Goal: Use online tool/utility: Utilize a website feature to perform a specific function

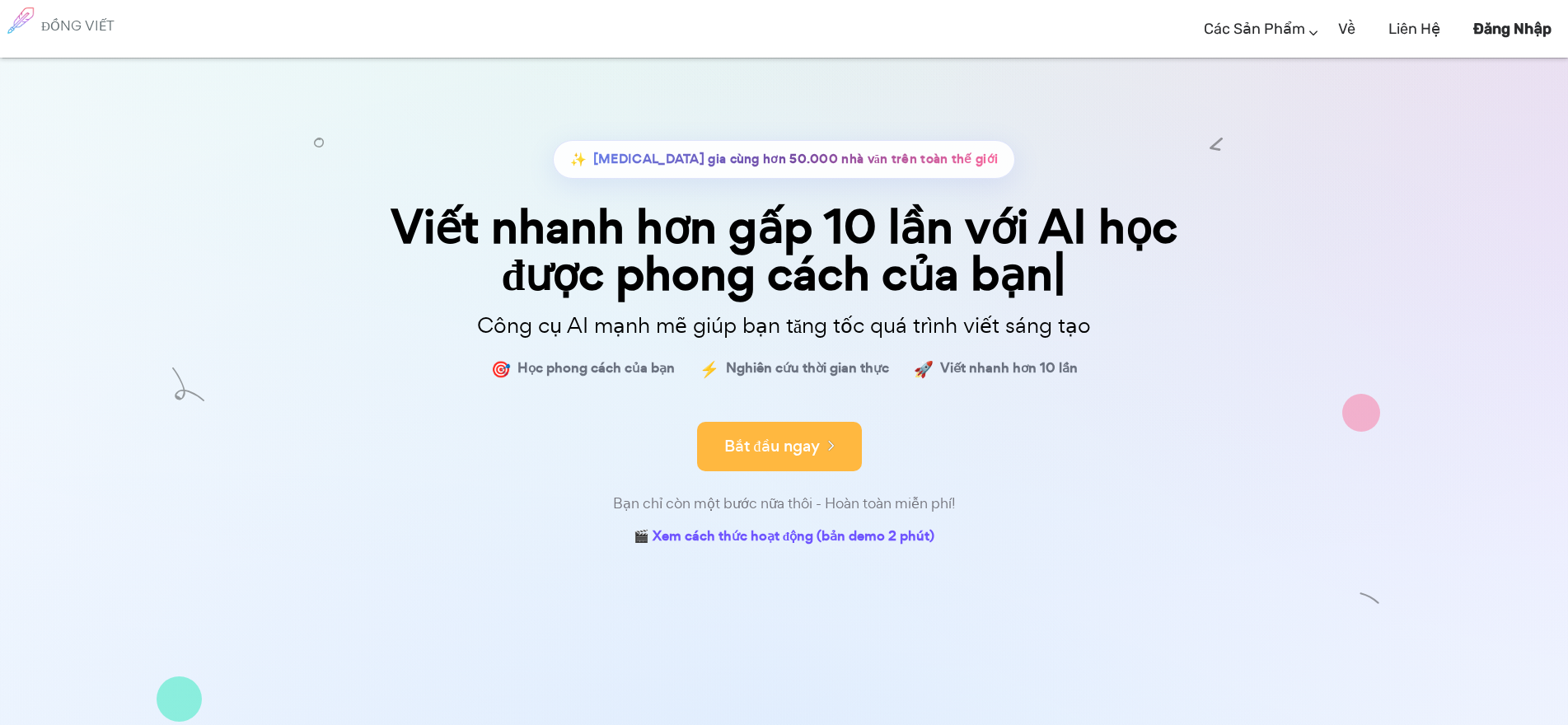
click at [803, 461] on button "Bắt đầu ngay" at bounding box center [779, 446] width 165 height 49
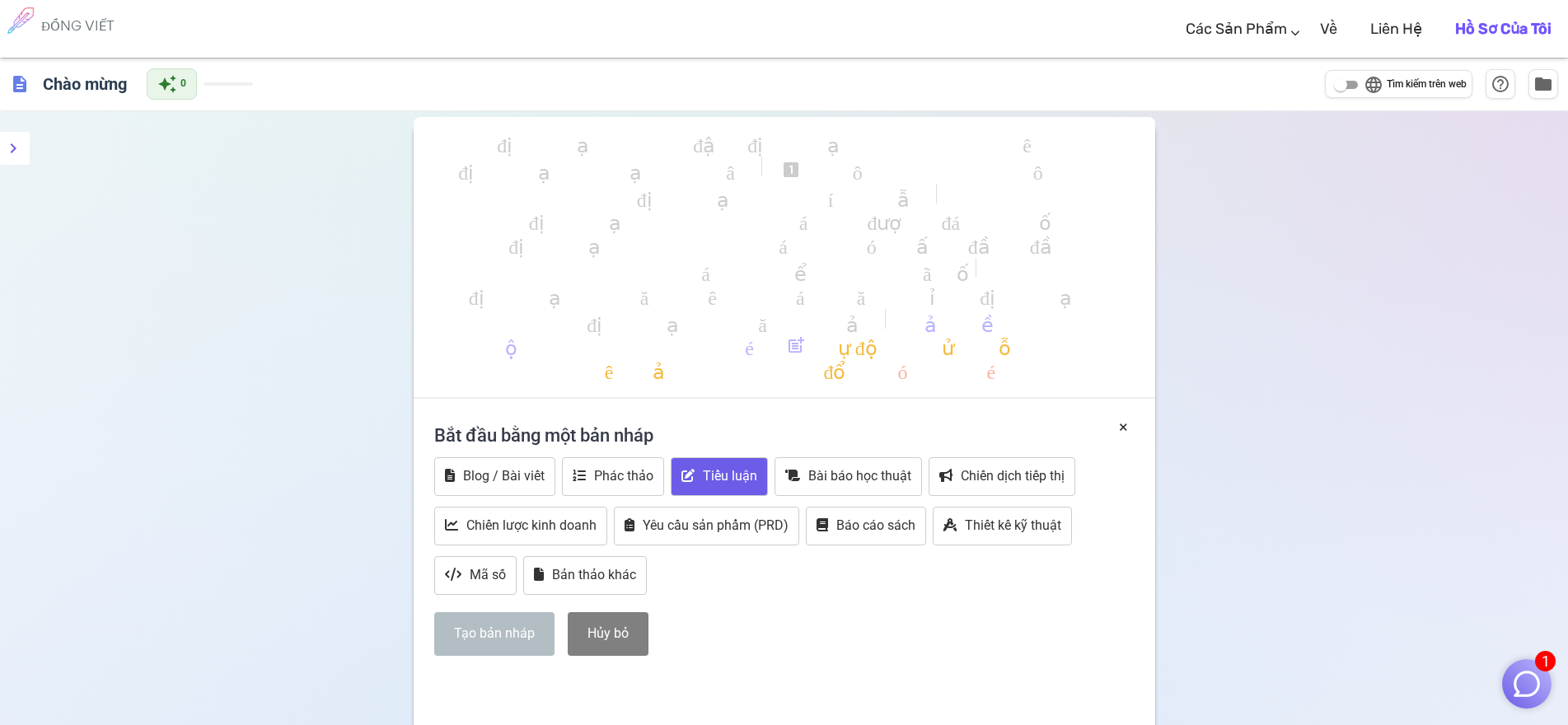
click at [717, 479] on font "Tiểu luận" at bounding box center [730, 476] width 54 height 16
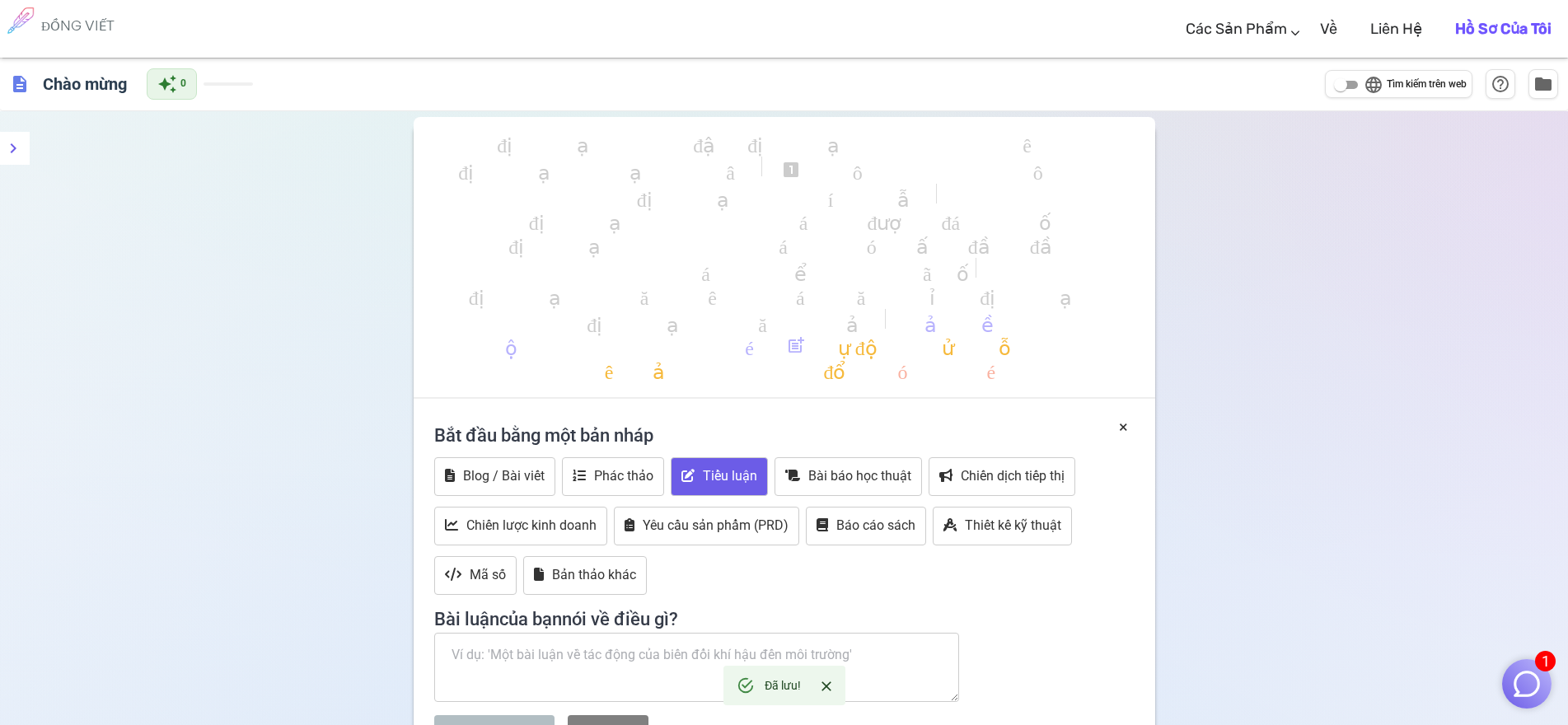
scroll to position [247, 0]
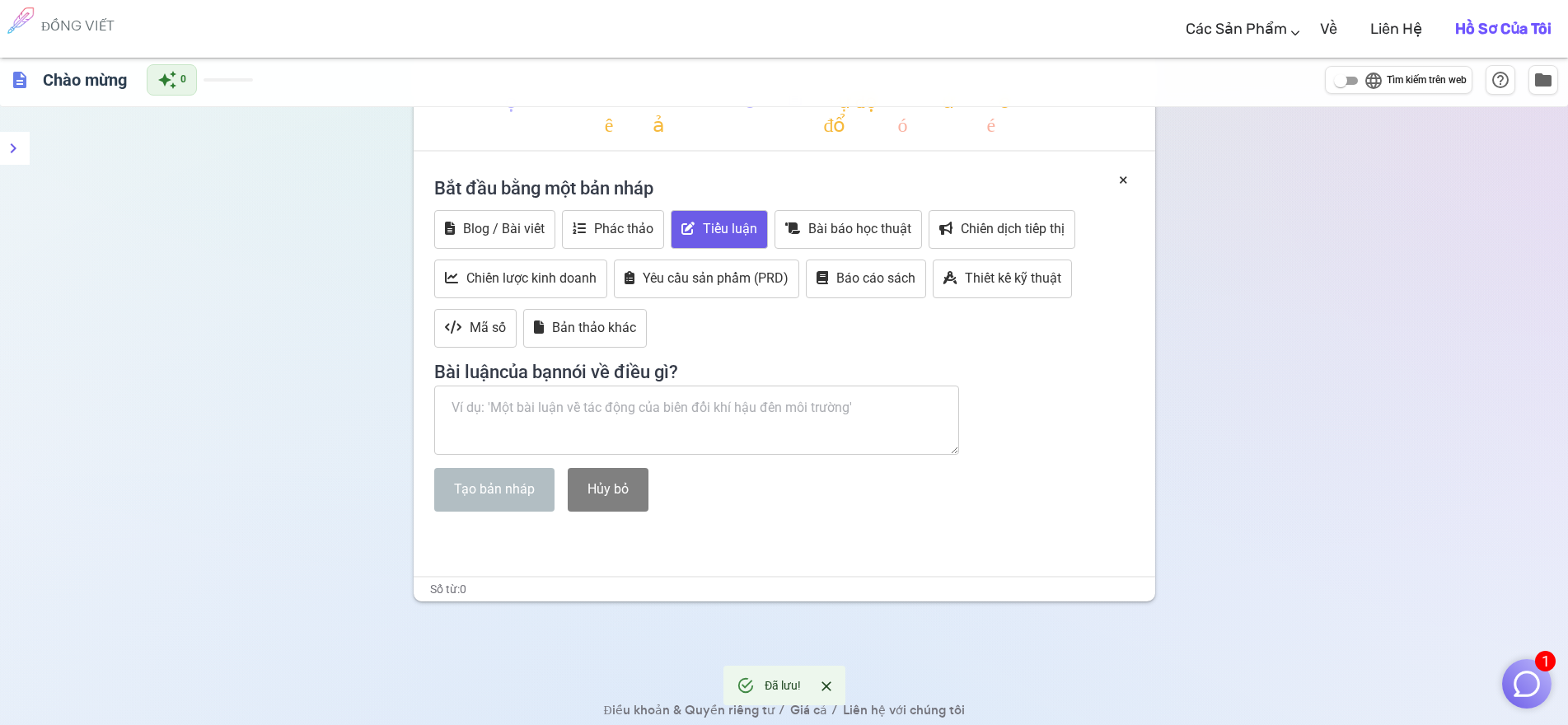
click at [660, 411] on textarea at bounding box center [696, 420] width 526 height 69
paste textarea "Giải pháp quản lý công tác giáo dục đạo đức, lối sống cho học sinh trong bối cả…"
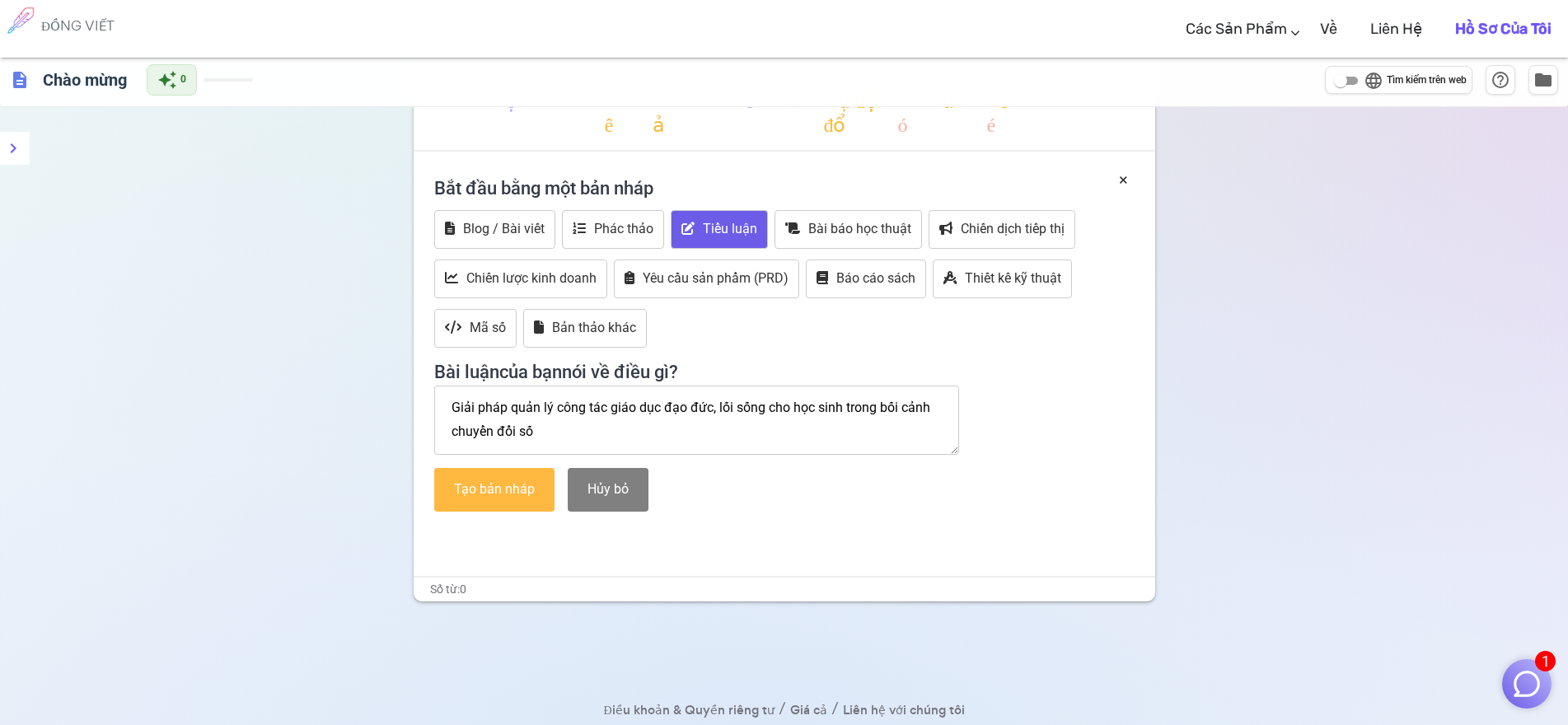
type textarea "Giải pháp quản lý công tác giáo dục đạo đức, lối sống cho học sinh trong bối cả…"
click at [497, 500] on button "Tạo bản nháp" at bounding box center [494, 490] width 120 height 44
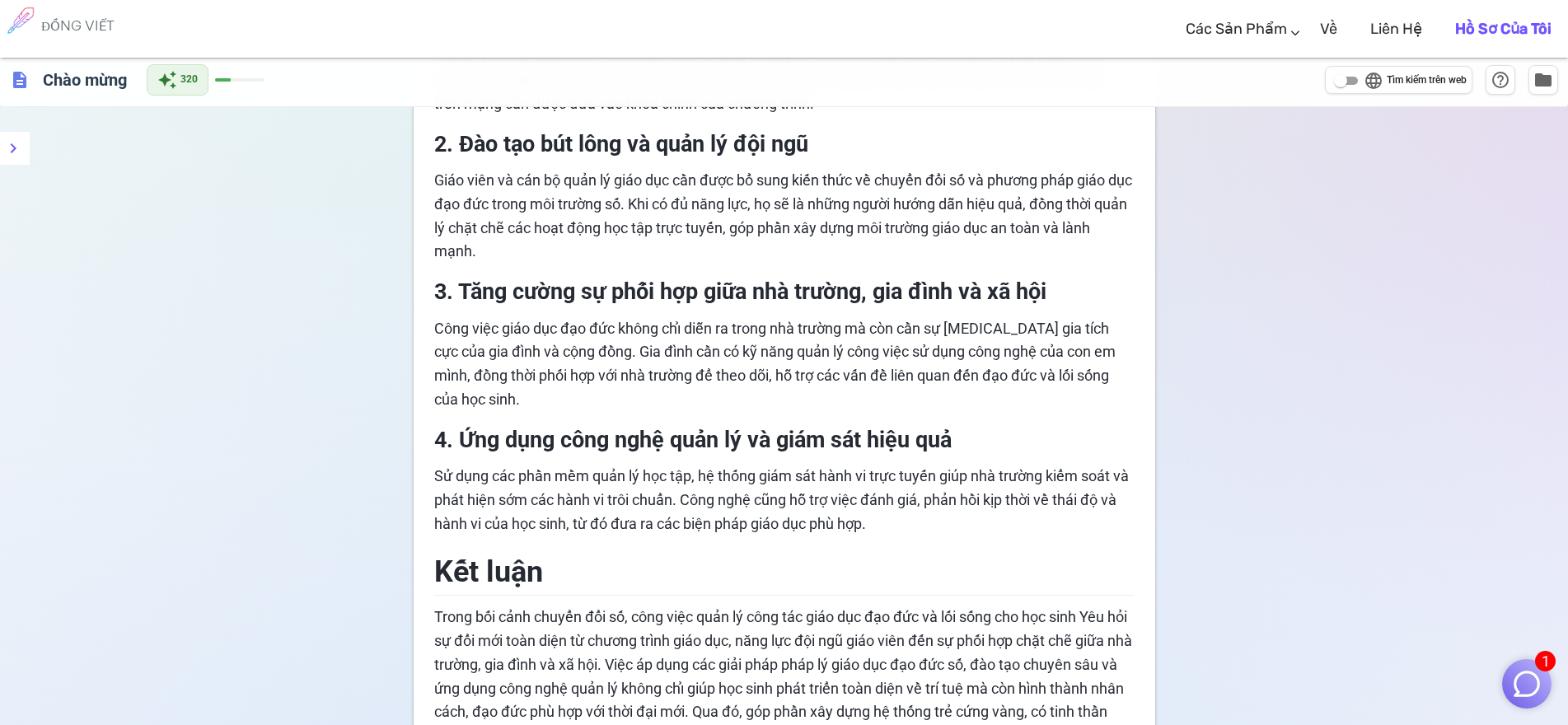
scroll to position [1389, 0]
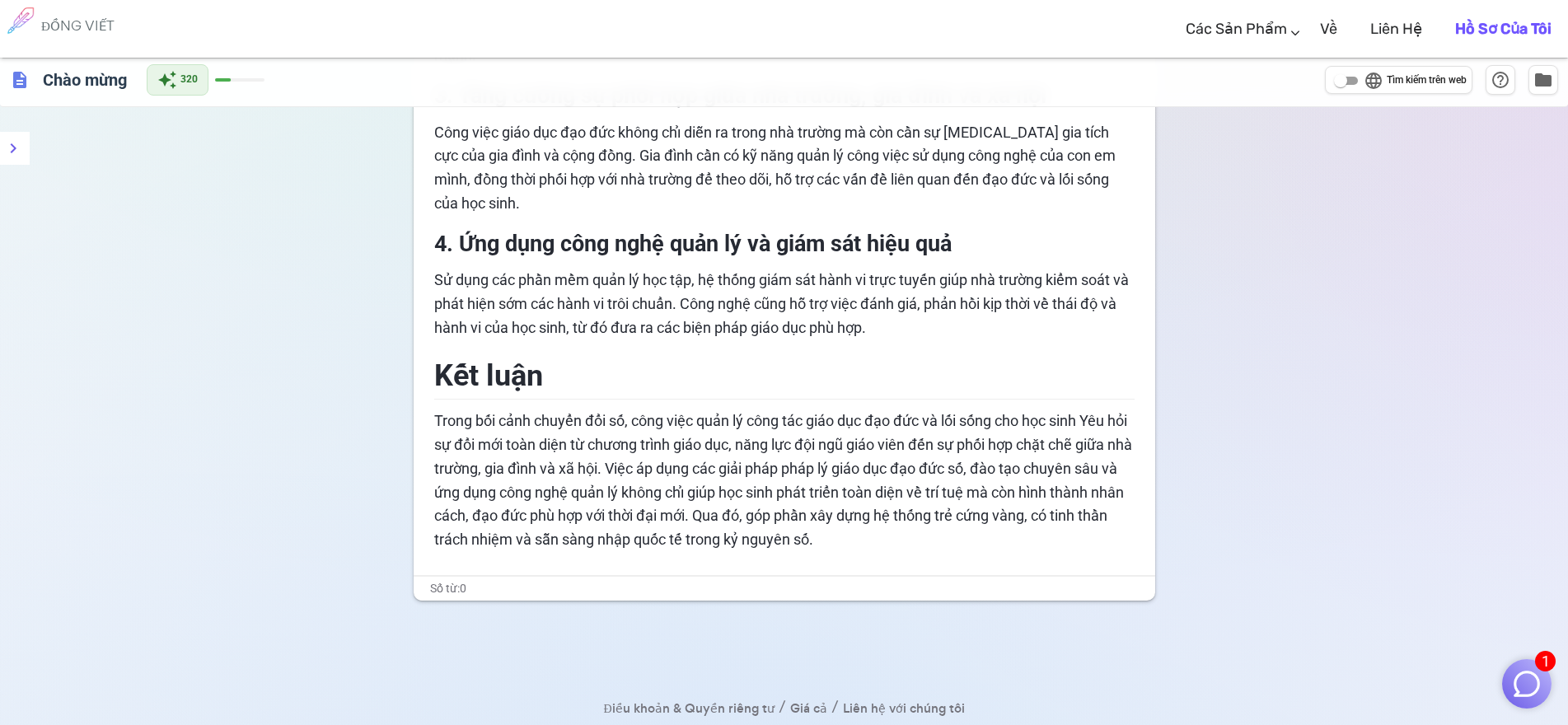
click at [784, 502] on p "Trong bối cảnh chuyển đổi số, công việc quản lý công tác giáo dục đạo đức và lố…" at bounding box center [784, 481] width 700 height 143
click at [891, 479] on p "Trong bối cảnh chuyển đổi số, công việc quản lý công tác giáo dục đạo đức và lố…" at bounding box center [784, 481] width 700 height 143
click at [705, 231] on font "4. Ứng dụng công nghệ quản lý và giám sát hiệu quả" at bounding box center [692, 244] width 518 height 27
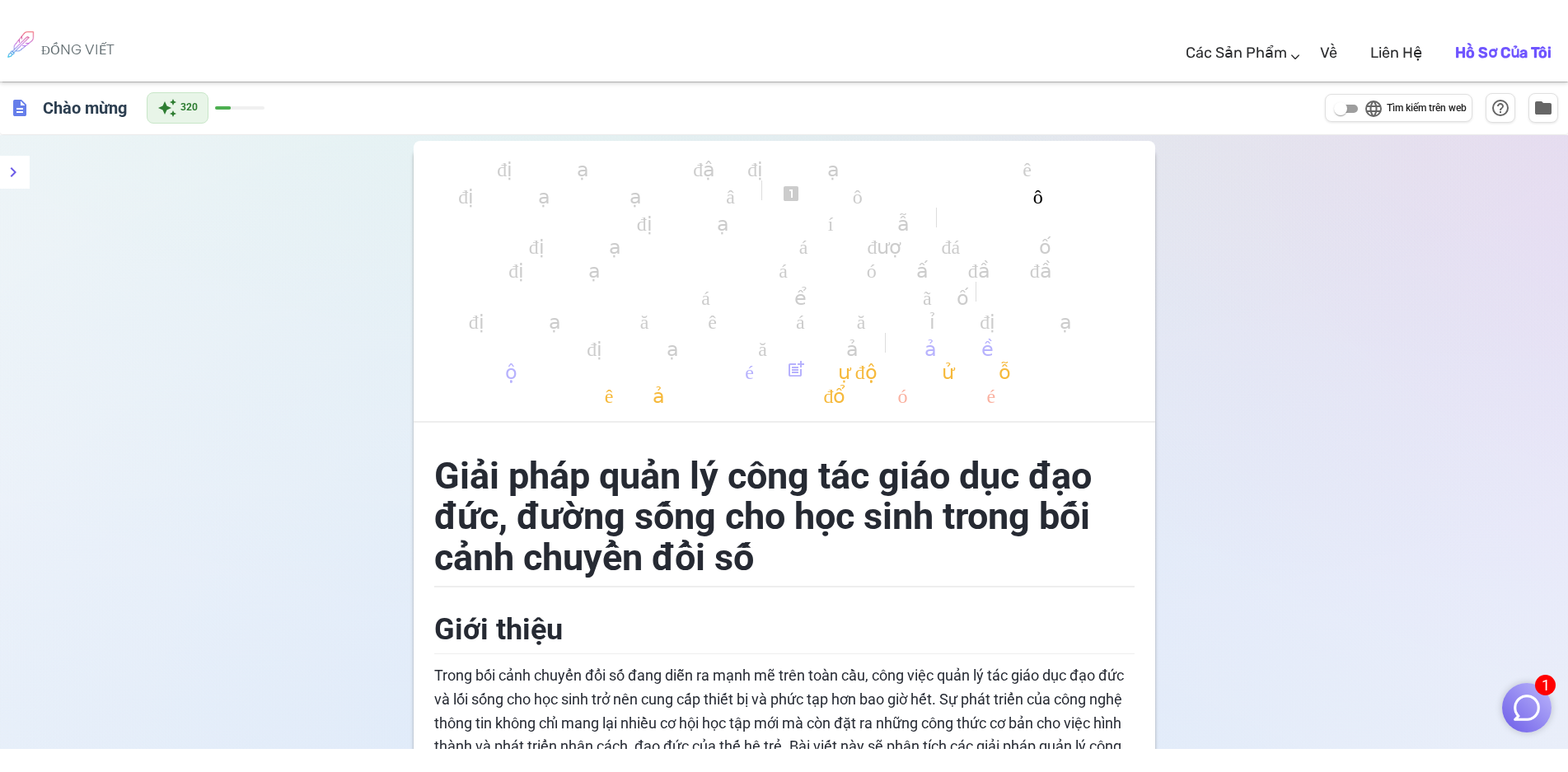
scroll to position [247, 0]
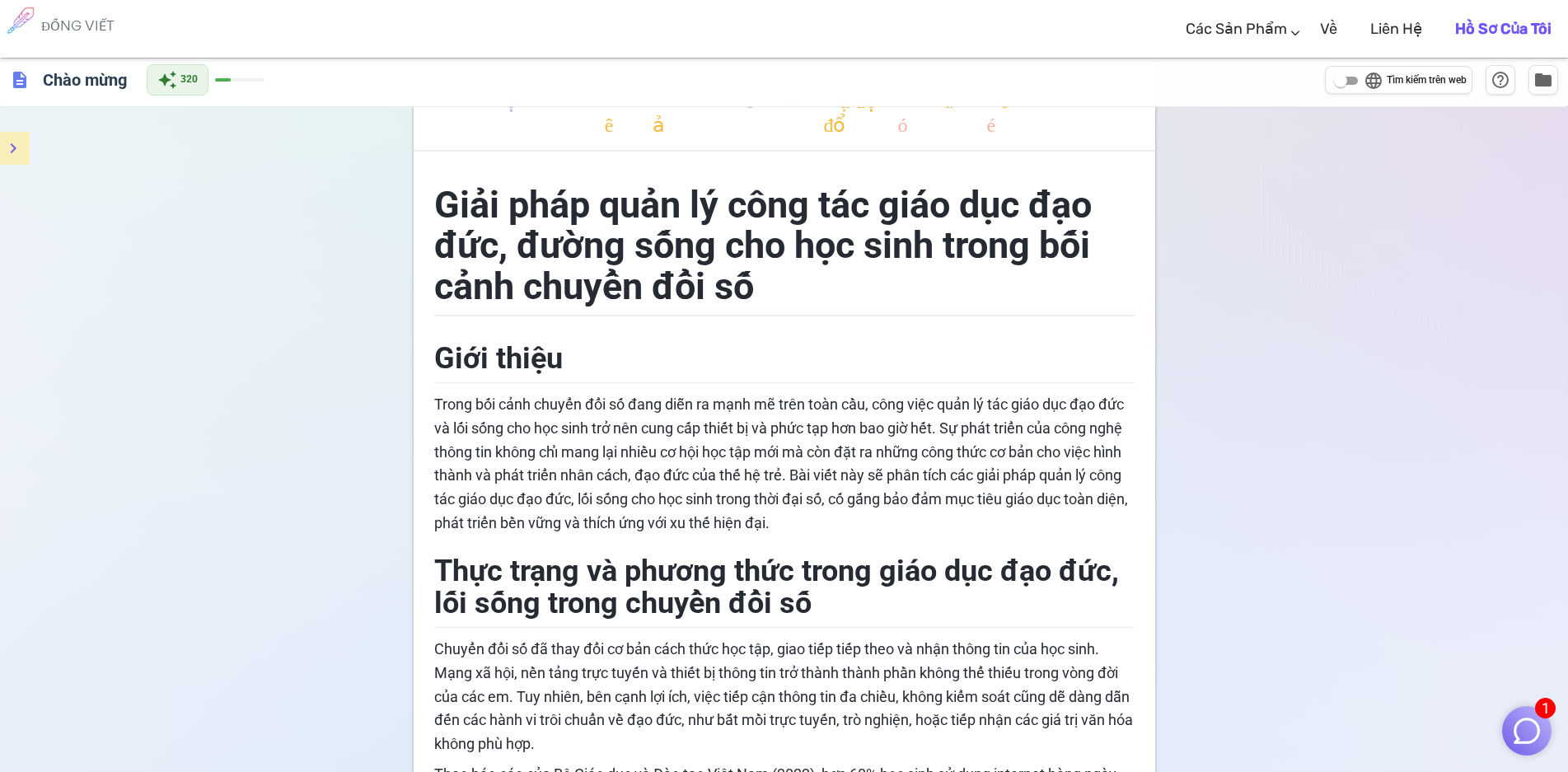
click at [17, 152] on icon "thực đơn" at bounding box center [13, 149] width 20 height 20
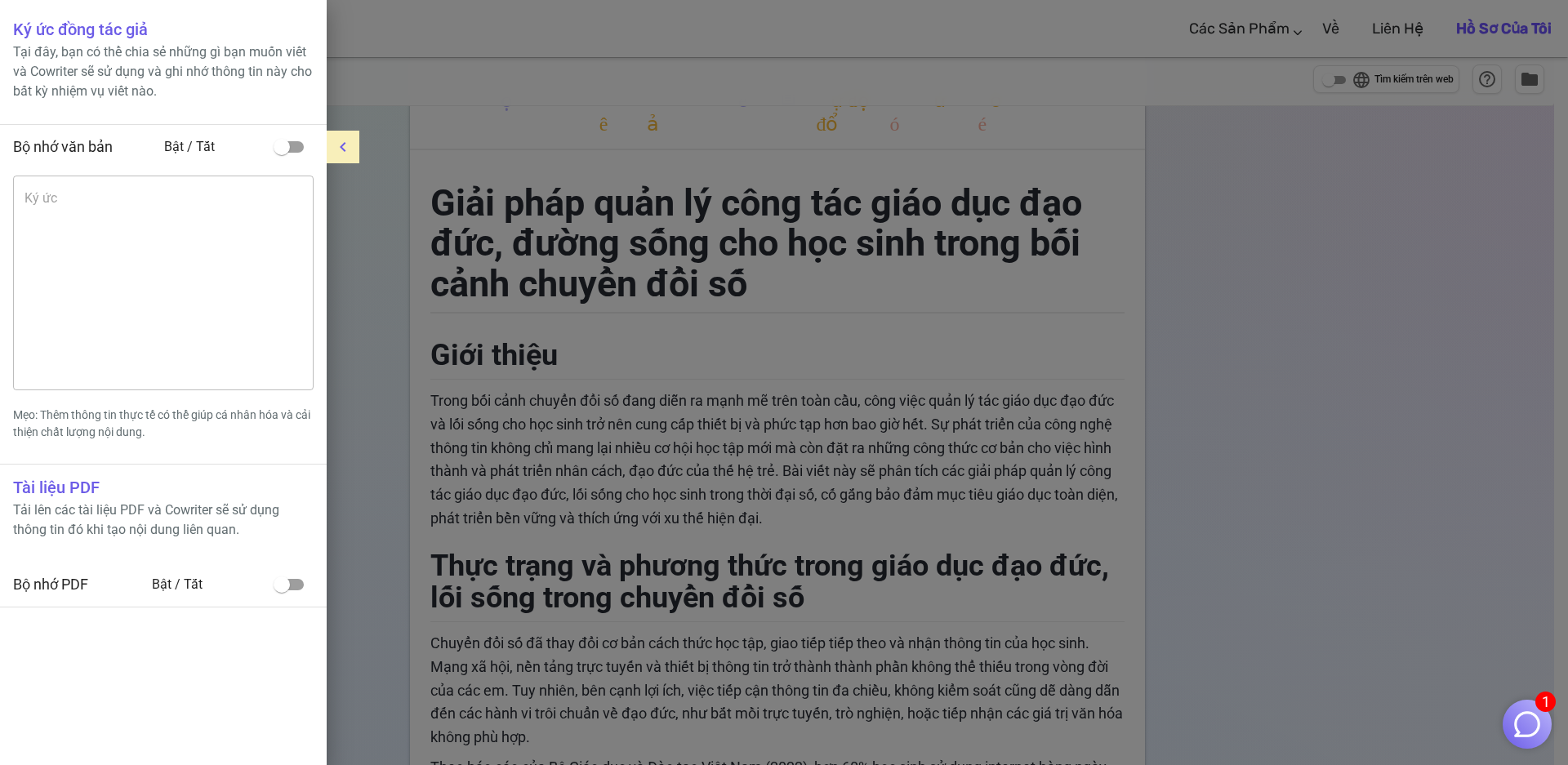
click at [865, 343] on div at bounding box center [784, 382] width 1568 height 765
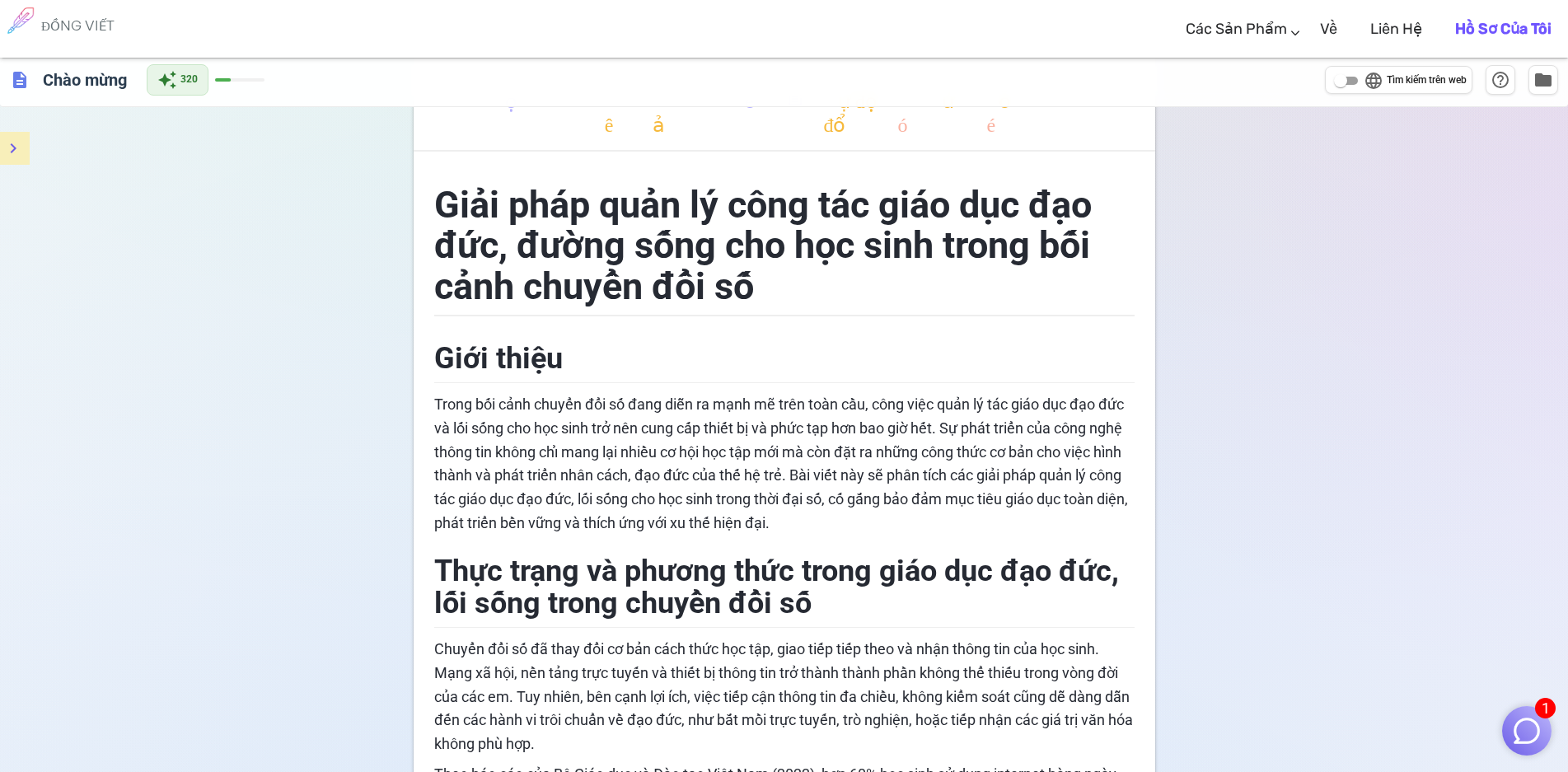
scroll to position [0, 0]
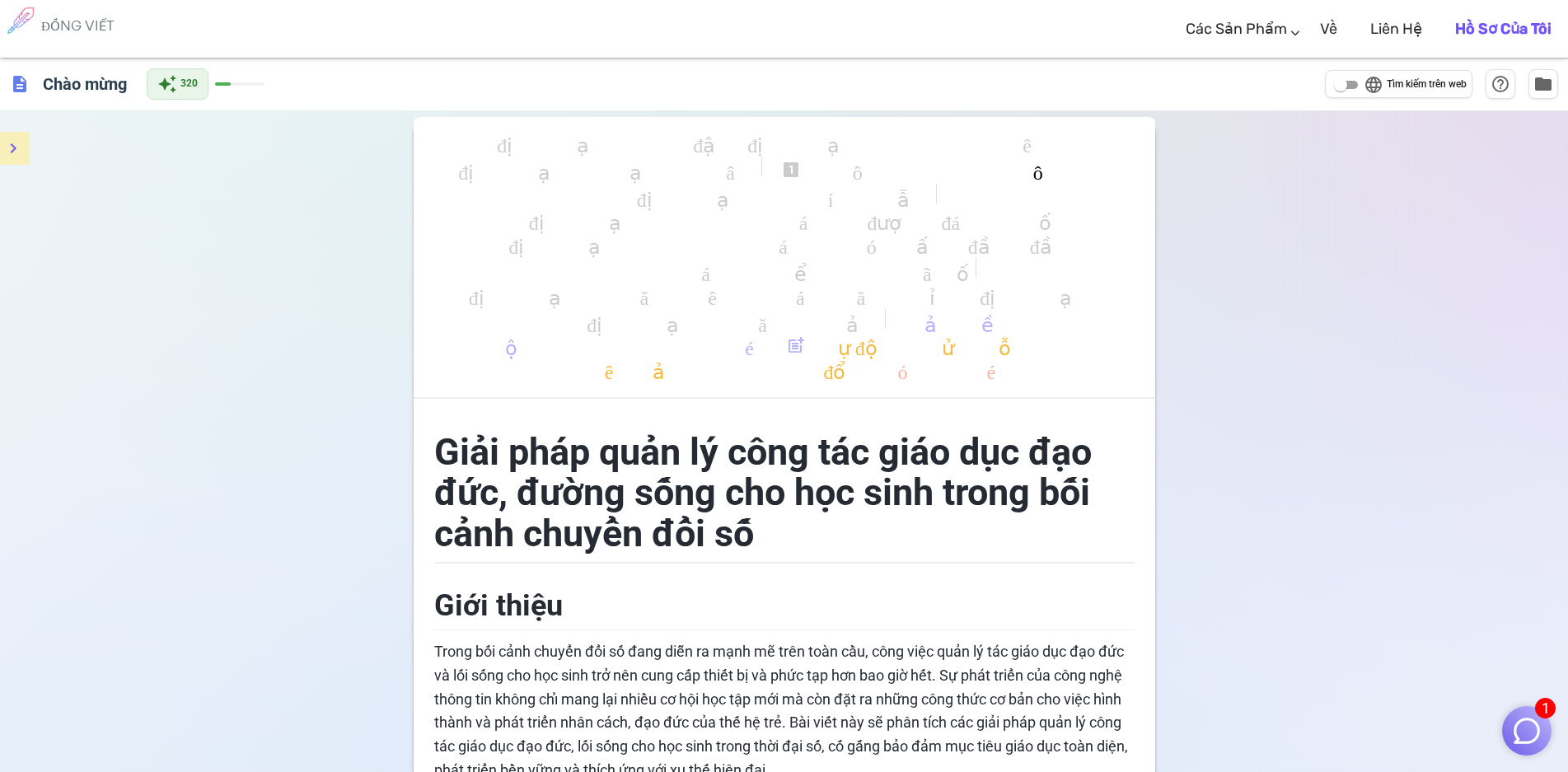
click at [1537, 720] on img "button" at bounding box center [1526, 731] width 32 height 32
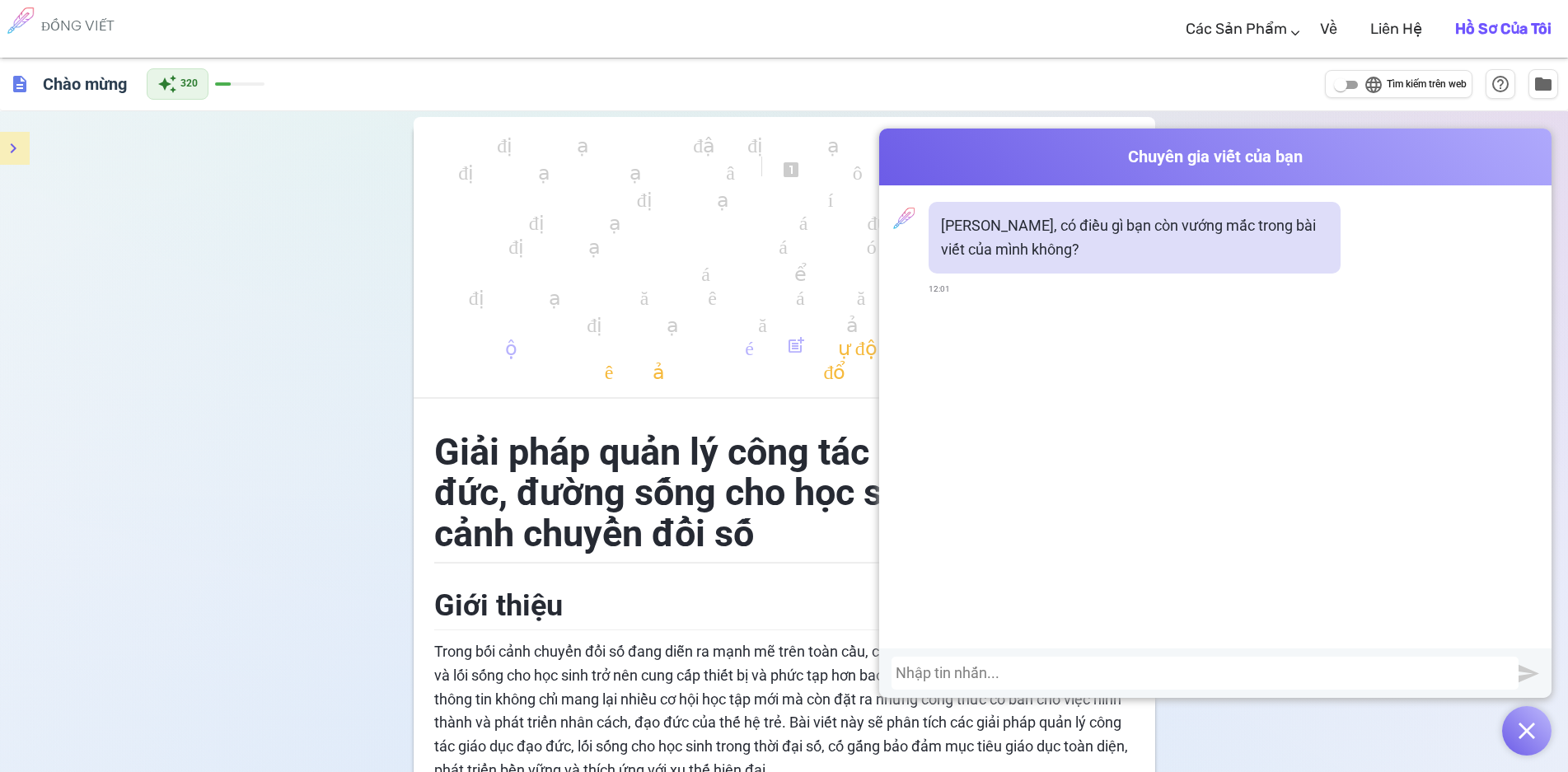
click at [641, 667] on font "Trong bối cảnh chuyển đổi số đang diễn ra mạnh mẽ trên toàn cầu, công việc quản…" at bounding box center [782, 711] width 697 height 136
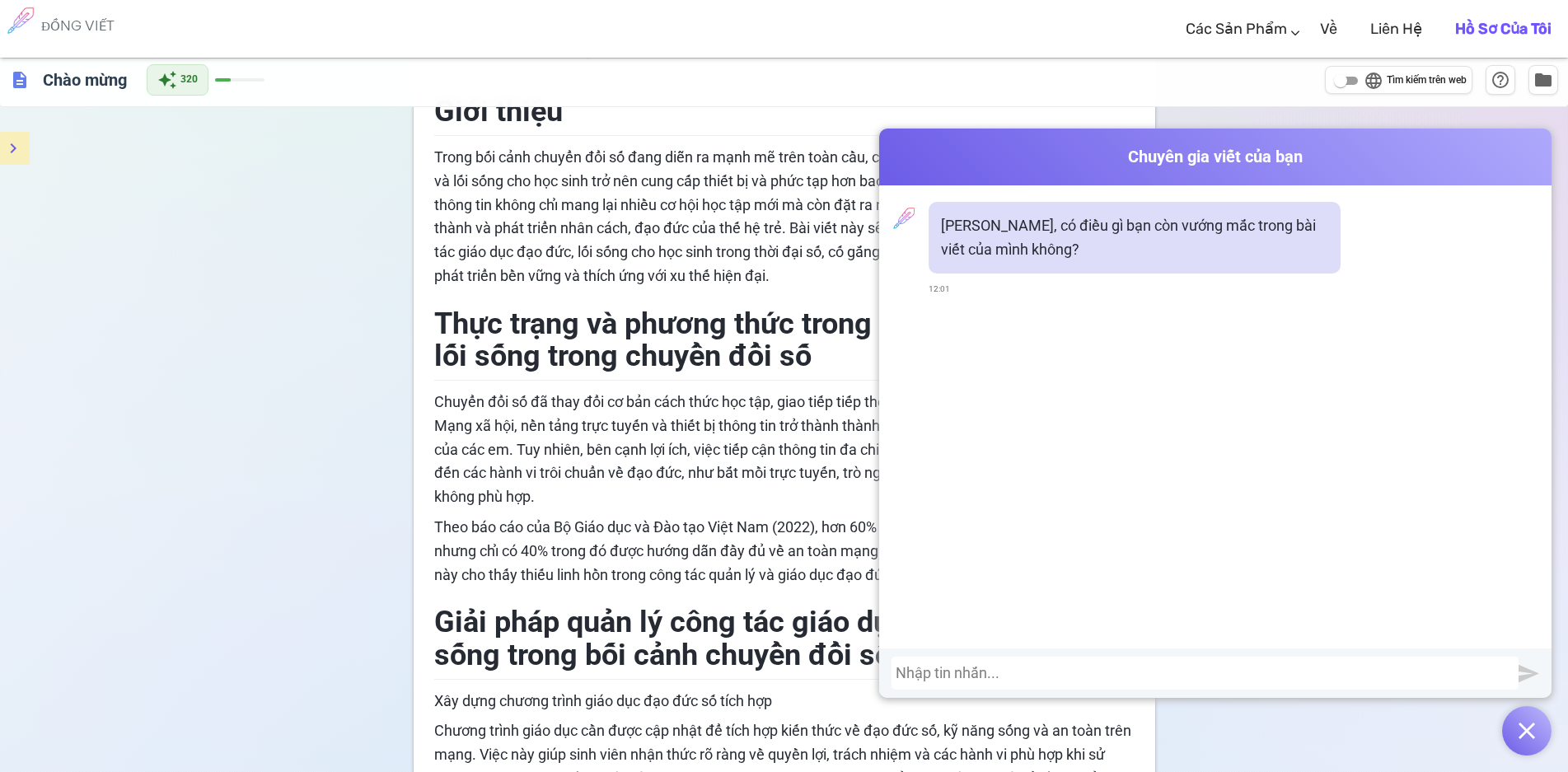
scroll to position [165, 0]
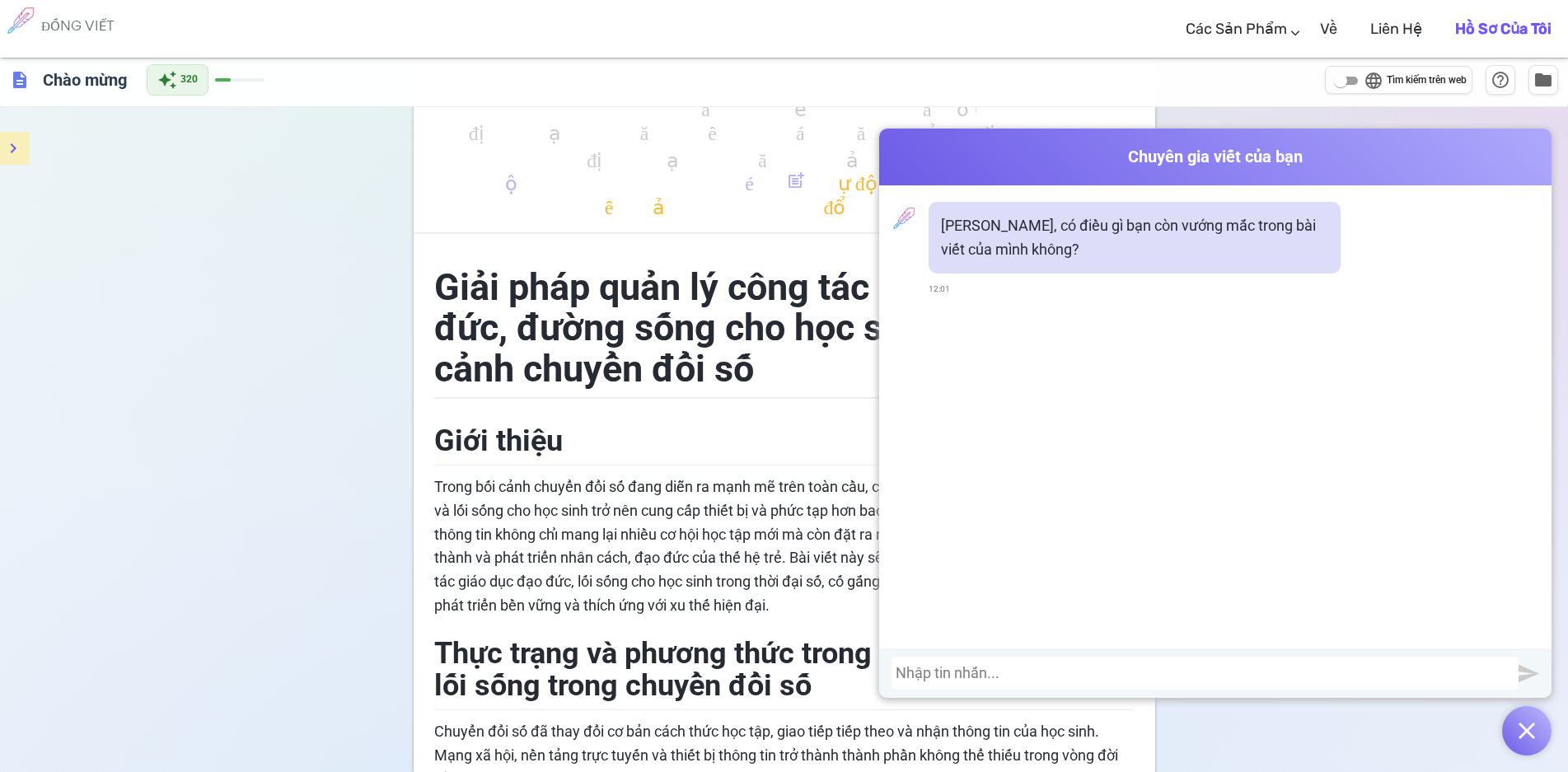
click at [1525, 724] on img "button" at bounding box center [1526, 730] width 17 height 17
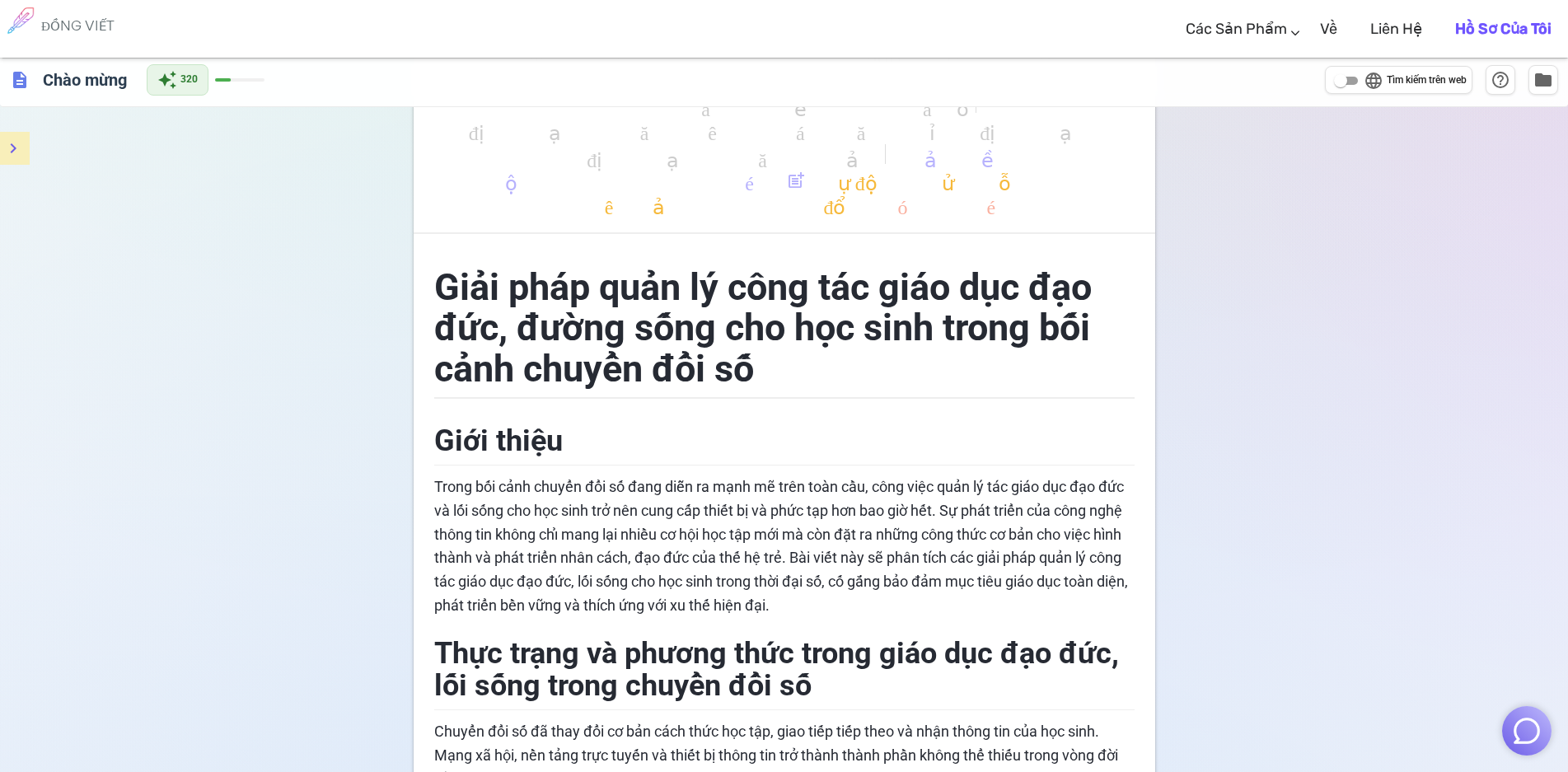
scroll to position [0, 0]
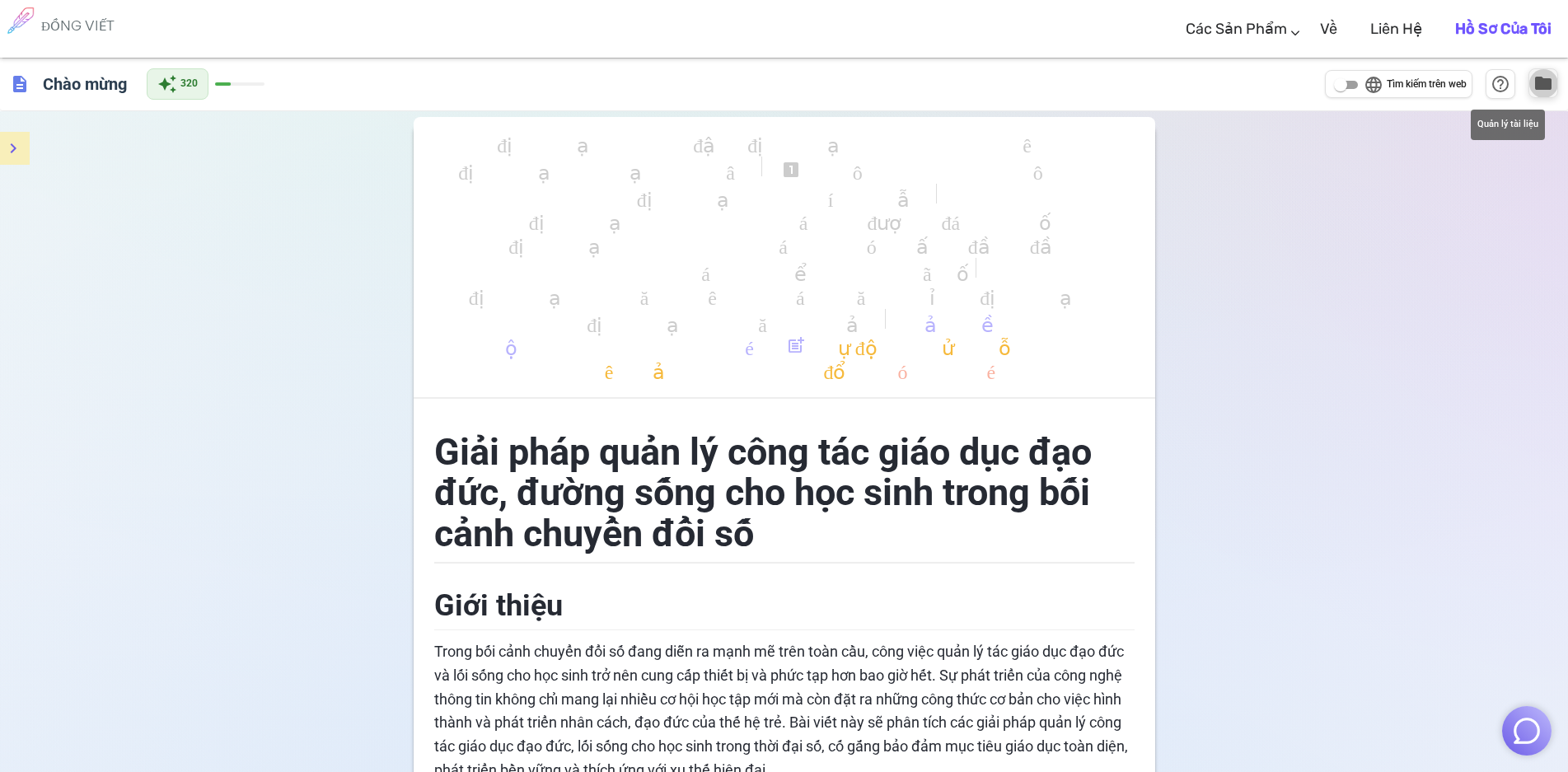
click at [1550, 87] on span "folder" at bounding box center [1543, 83] width 20 height 20
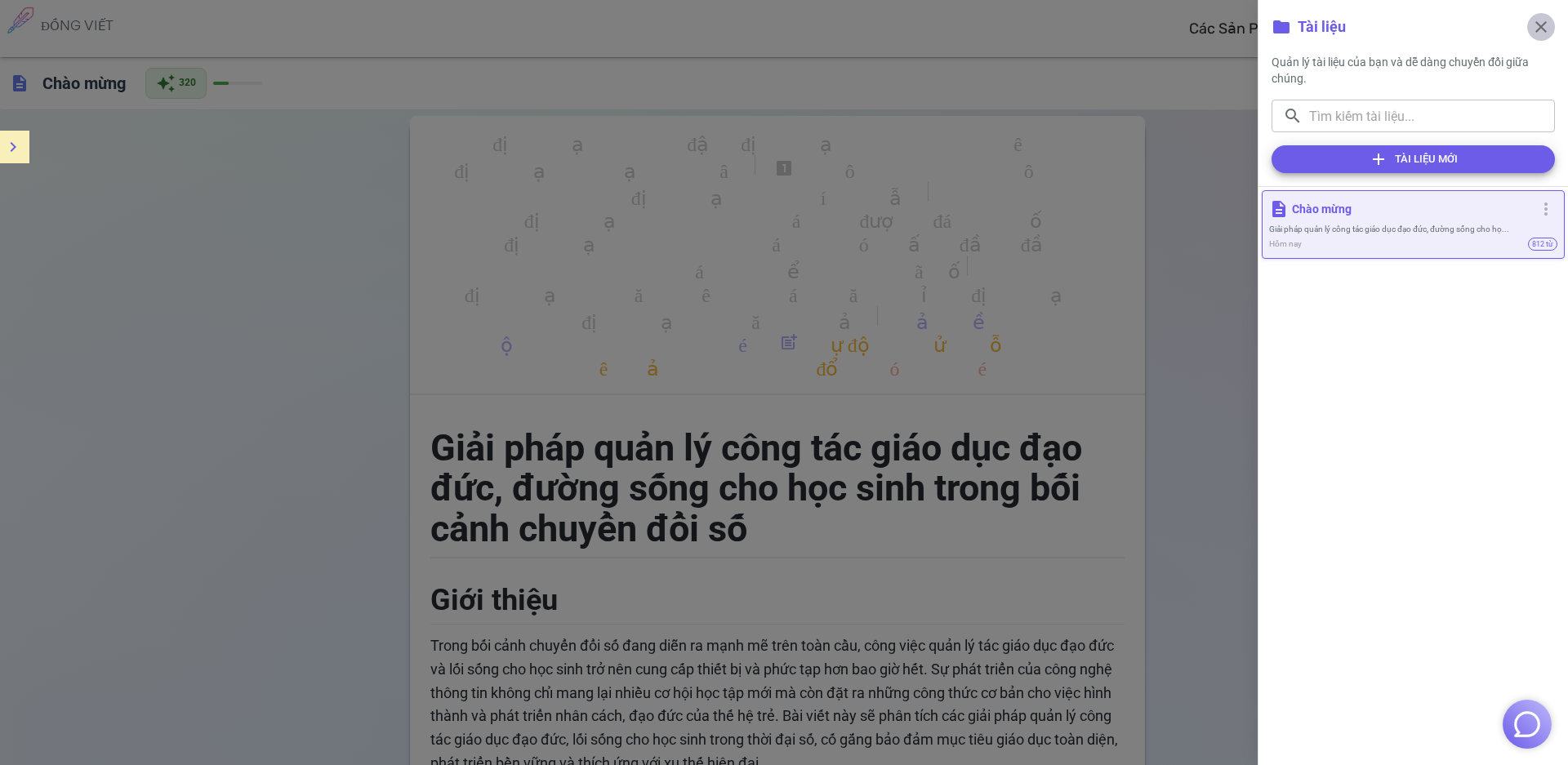
click at [1547, 22] on span "close" at bounding box center [1542, 27] width 20 height 20
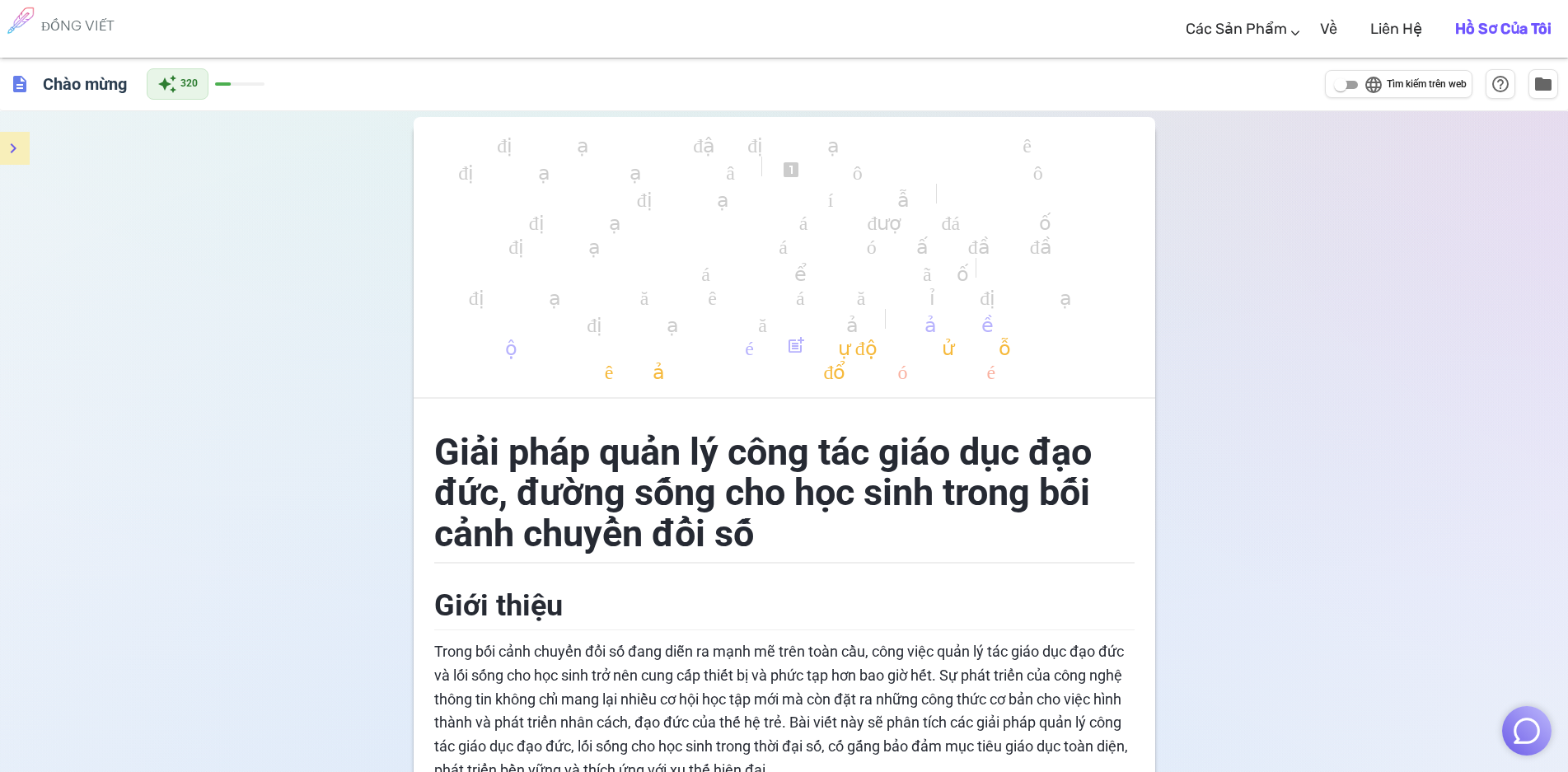
scroll to position [247, 0]
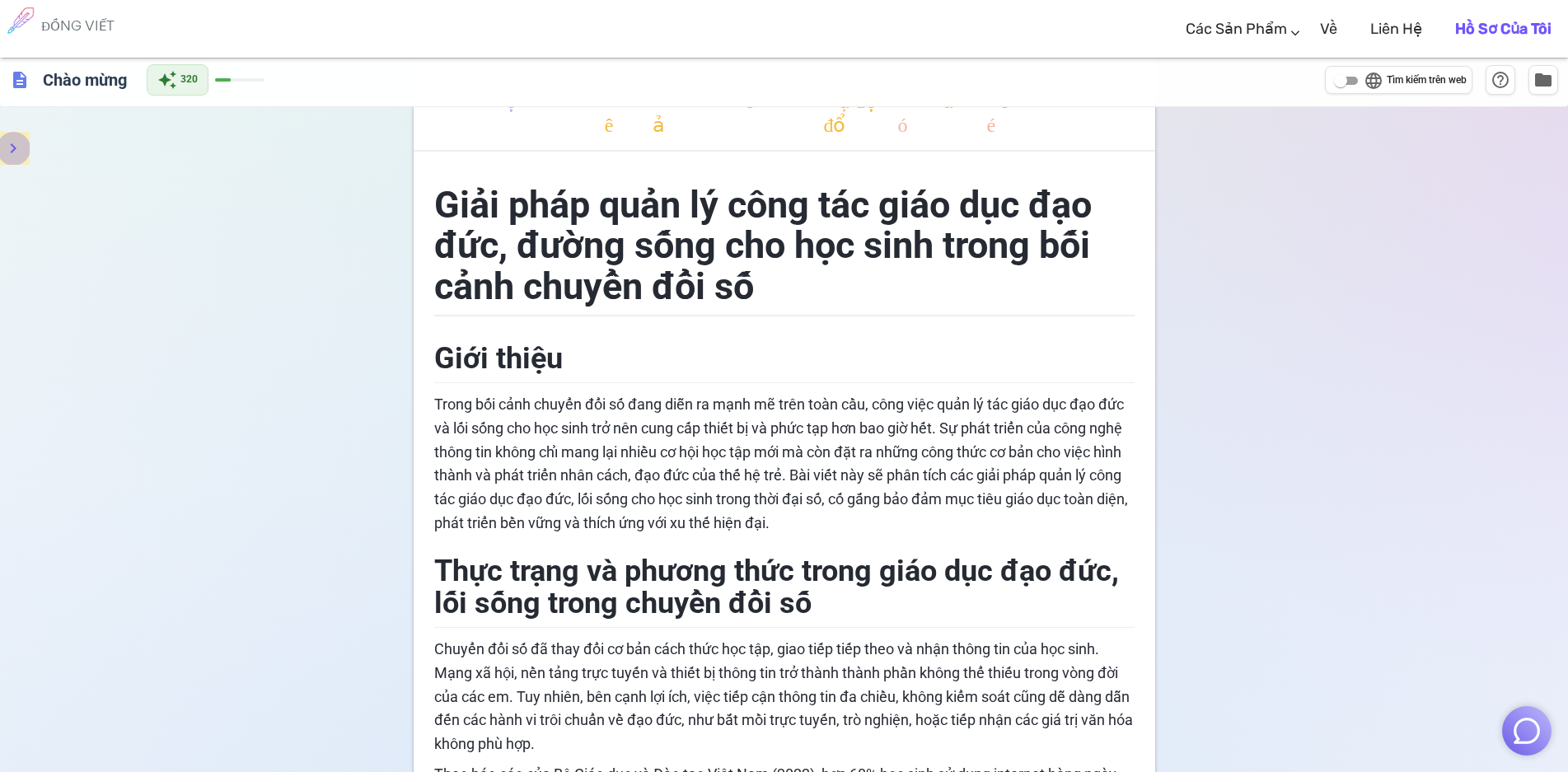
click at [17, 144] on icon "thực đơn" at bounding box center [13, 149] width 20 height 20
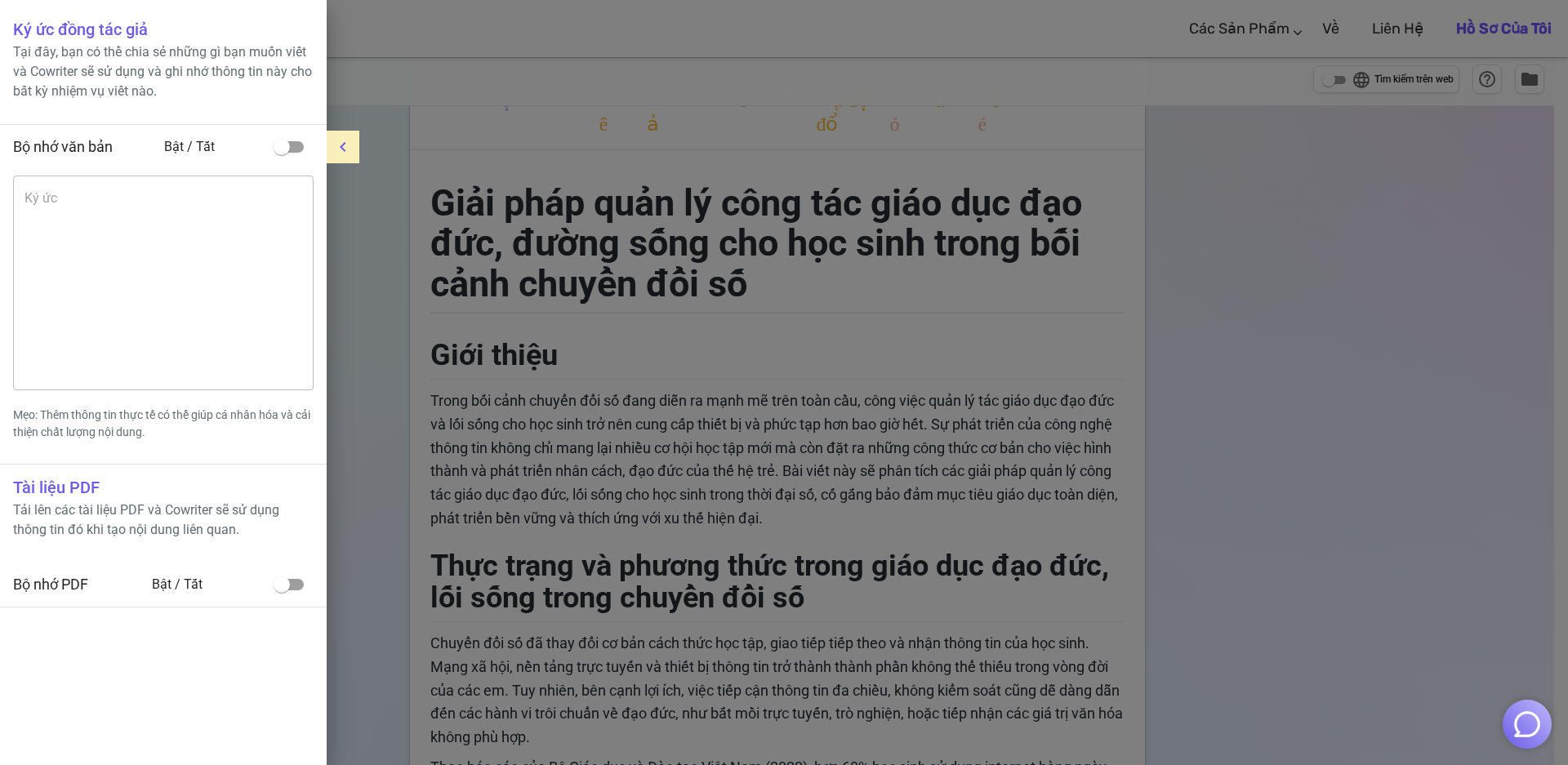
click at [352, 142] on icon "thực đơn" at bounding box center [343, 147] width 20 height 20
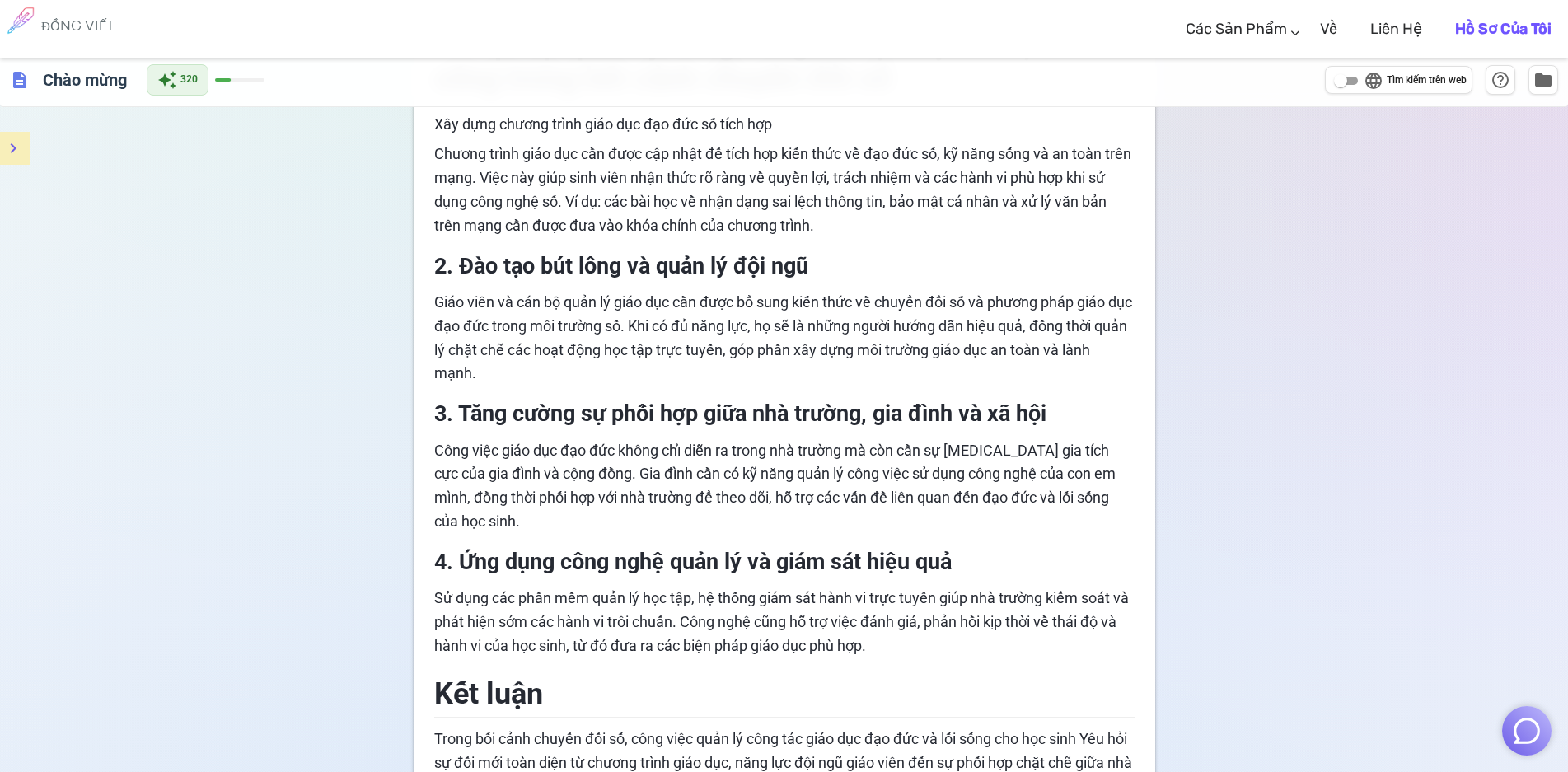
scroll to position [741, 0]
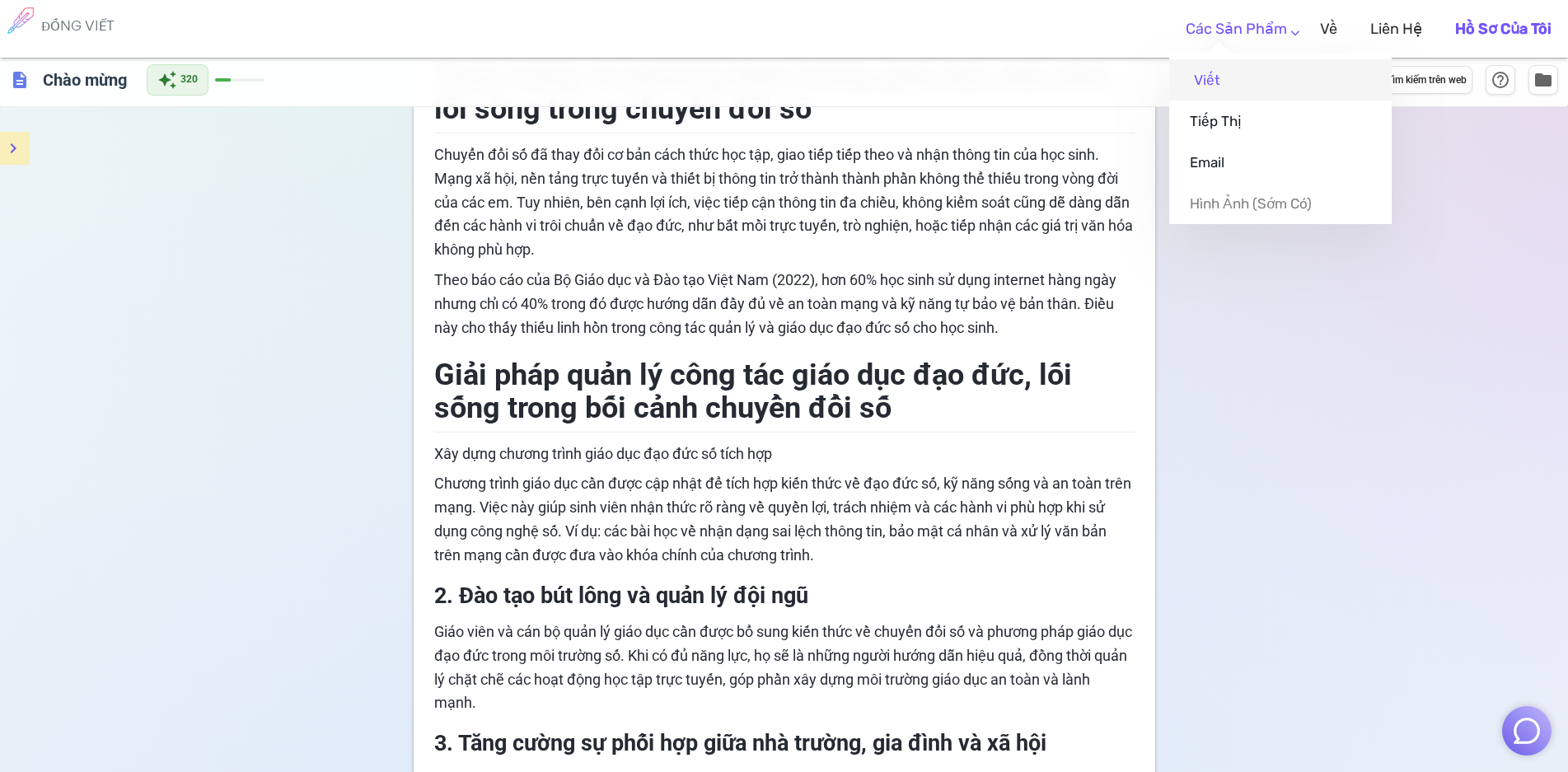
click at [1240, 89] on link "Viết" at bounding box center [1280, 80] width 223 height 42
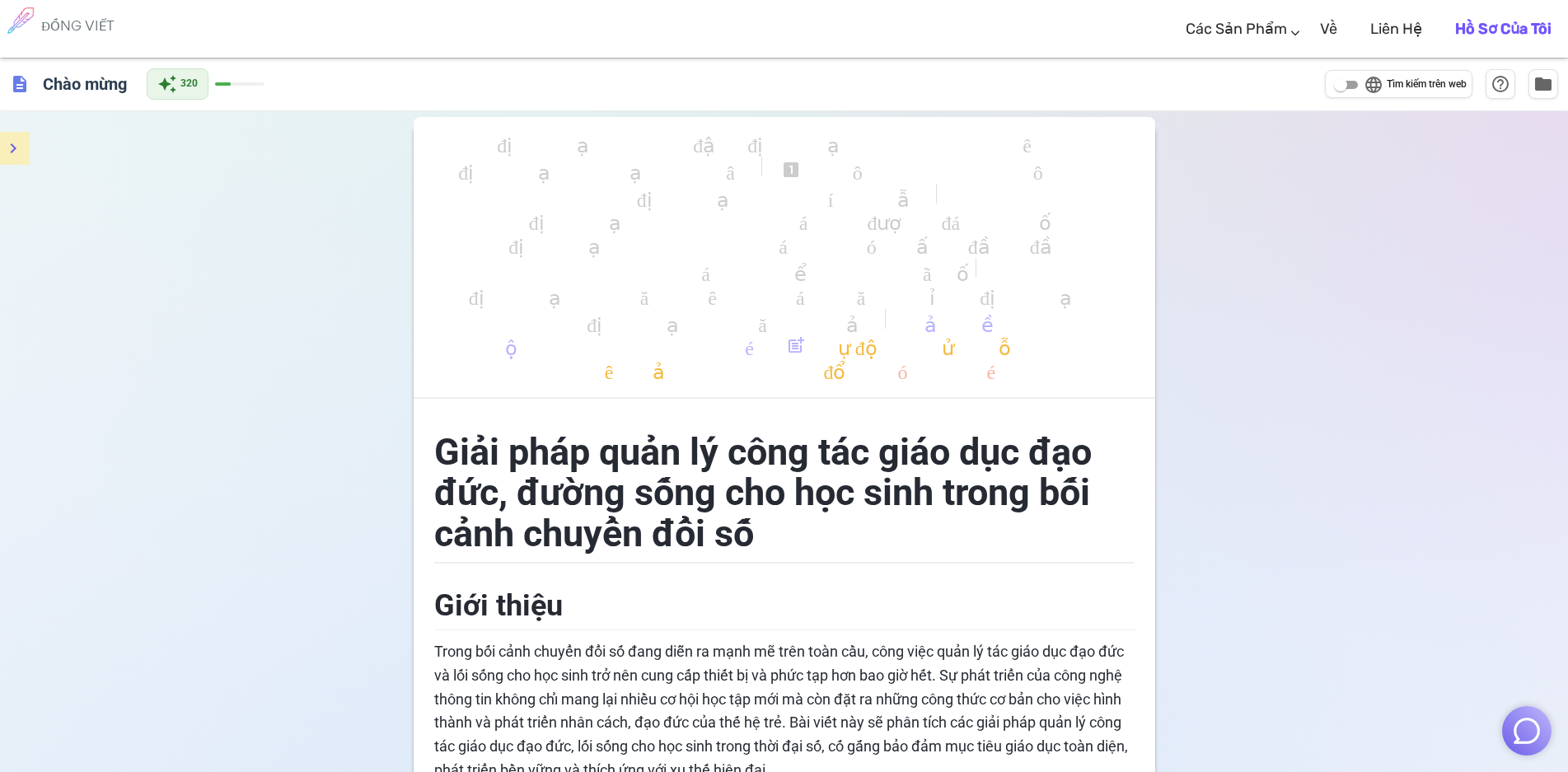
scroll to position [330, 0]
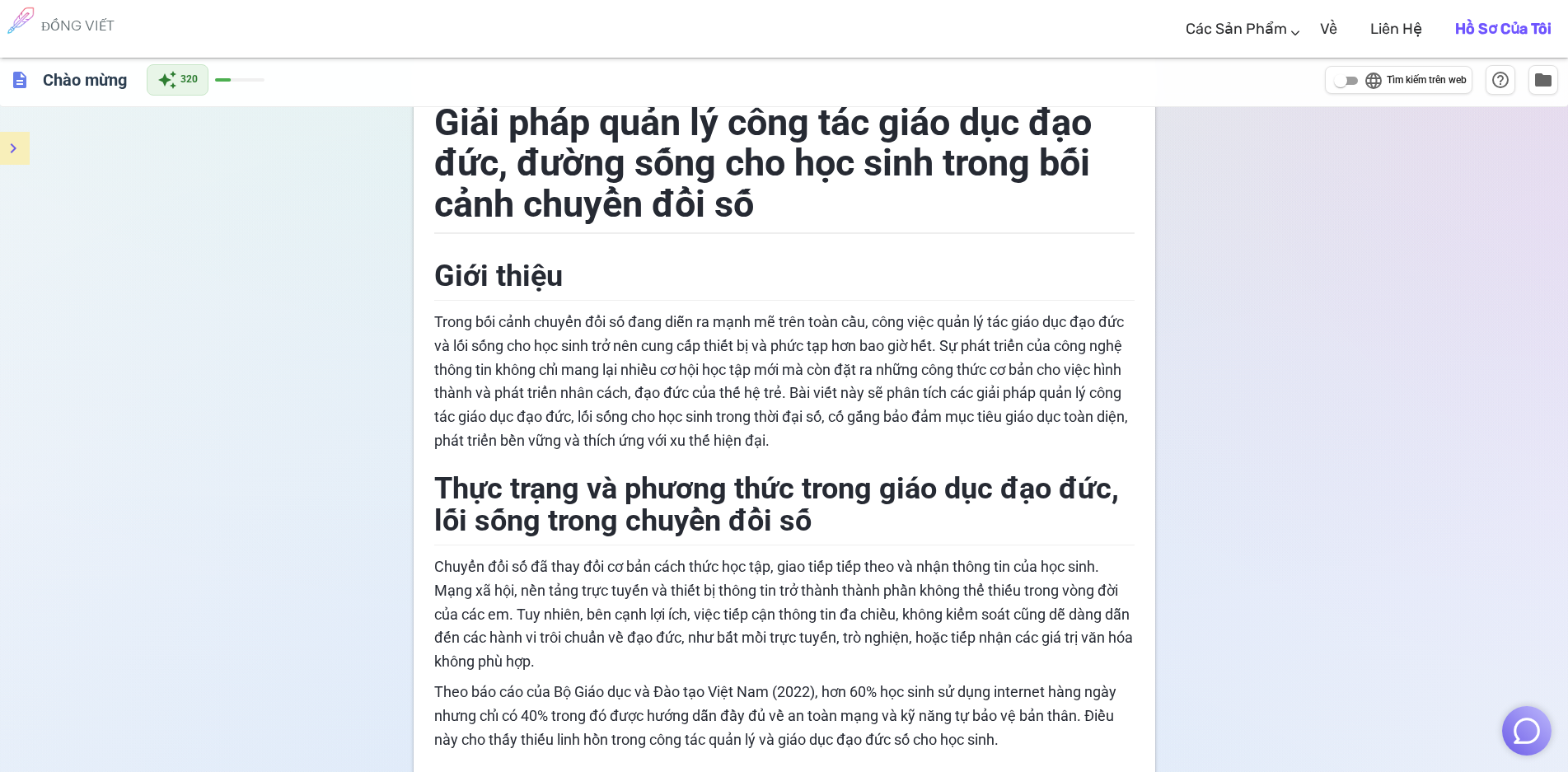
click at [627, 510] on font "Thực trạng và phương thức trong giáo dục đạo đức, lối sống trong chuyển đổi số" at bounding box center [779, 504] width 692 height 67
click at [696, 603] on p "Chuyển đổi số đã thay đổi cơ bản cách thức học tập, giao tiếp tiếp theo và nhận…" at bounding box center [784, 614] width 700 height 119
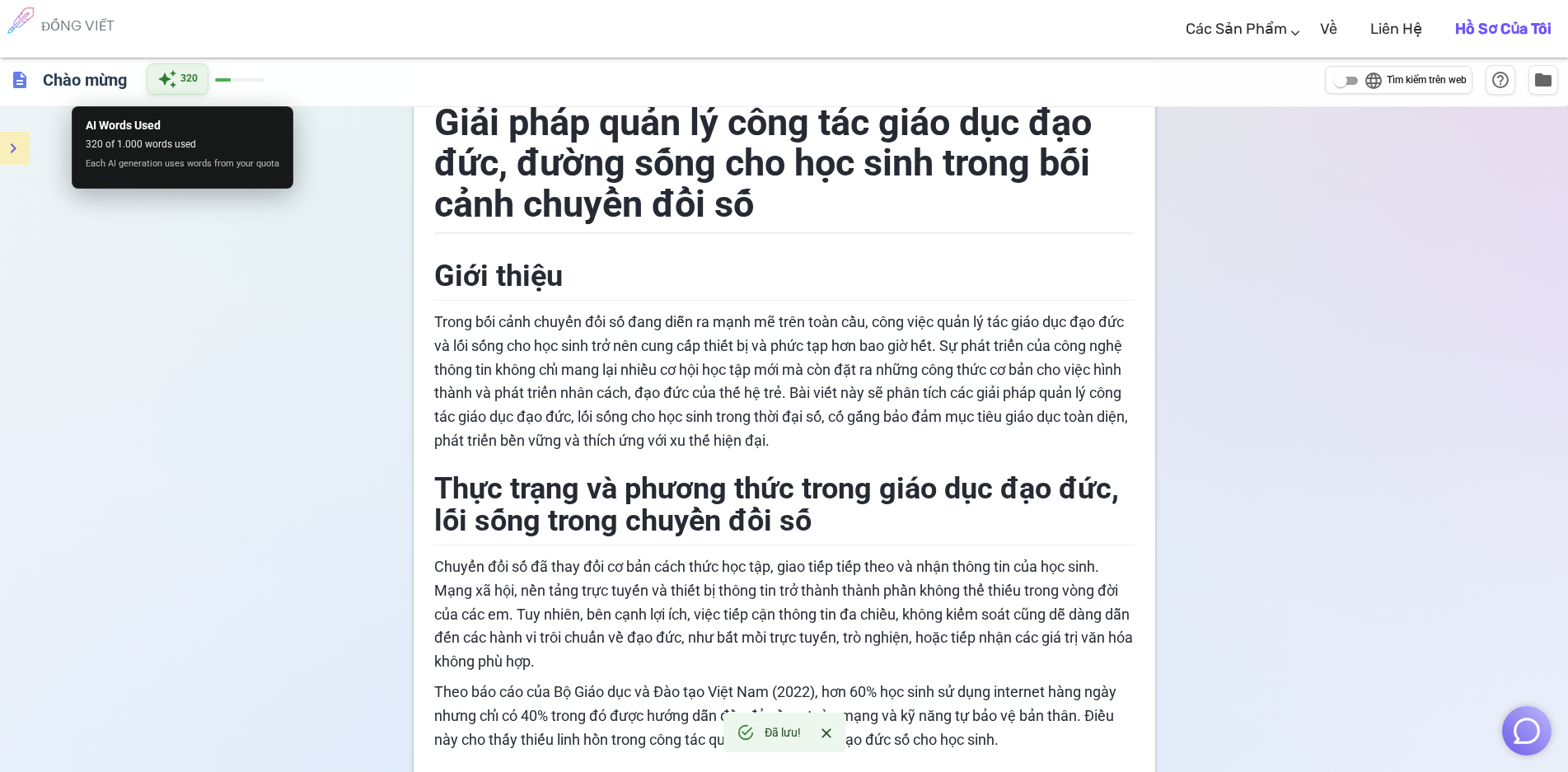
click at [187, 73] on font "320" at bounding box center [189, 78] width 17 height 12
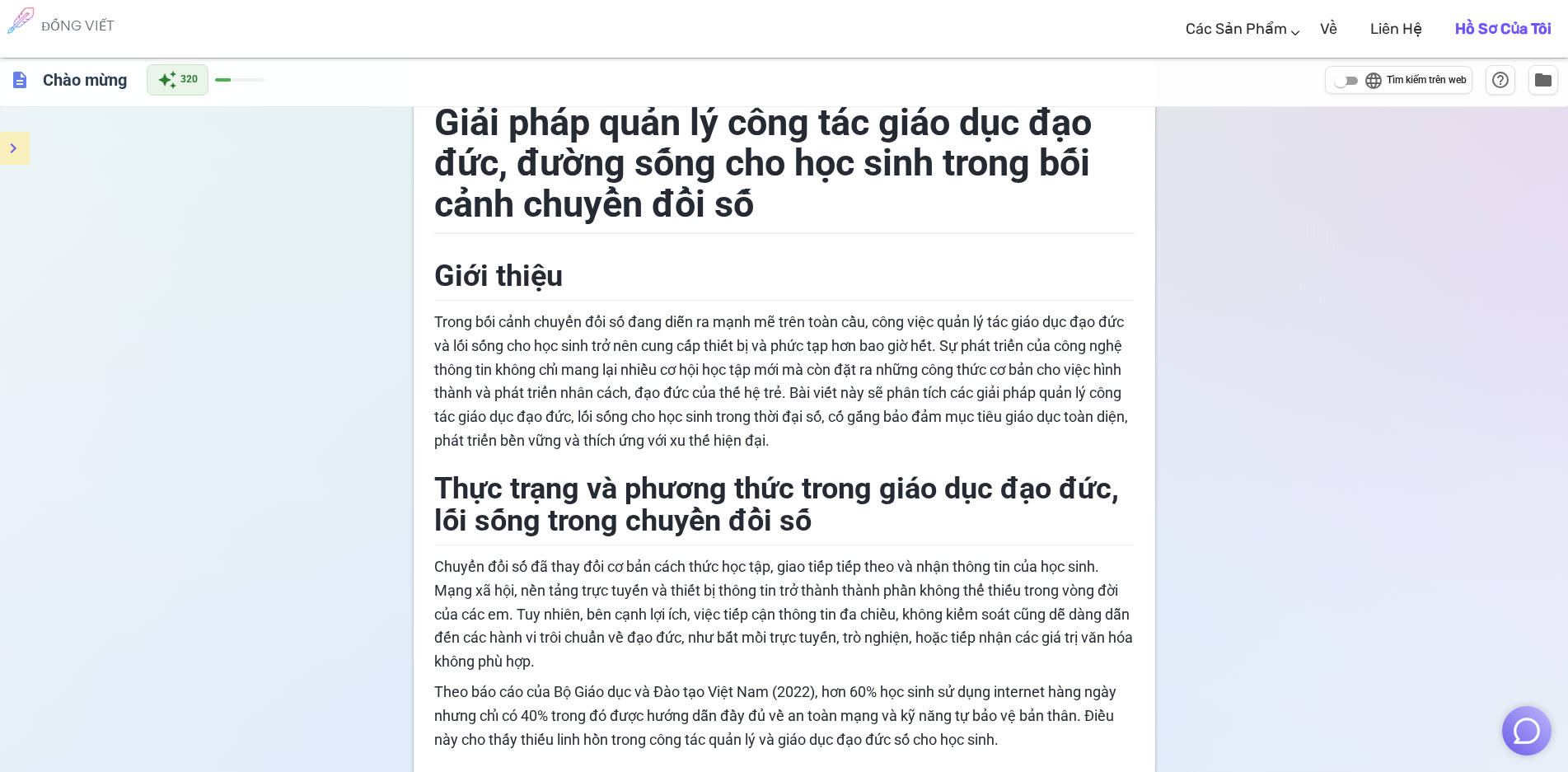
click at [229, 78] on span at bounding box center [205, 80] width 49 height 3
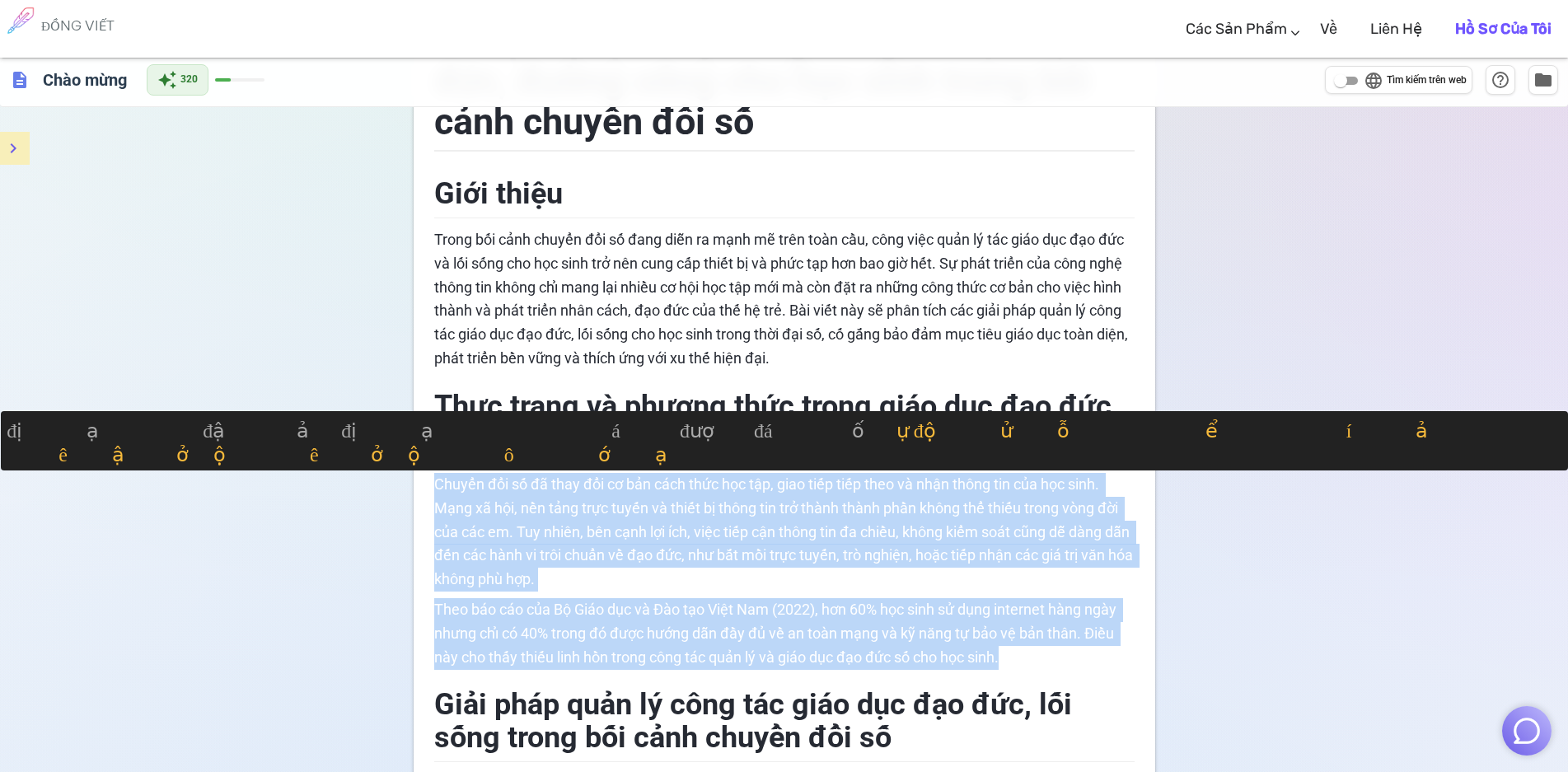
drag, startPoint x: 435, startPoint y: 483, endPoint x: 1005, endPoint y: 660, distance: 596.8
click at [1005, 660] on div "Giải pháp quản lý công tác giáo dục đạo đức, đường sống cho học sinh trong bối …" at bounding box center [784, 766] width 700 height 1526
copy div "Chuyển đổi số đã thay đổi cơ bản cách thức học tập, giao tiếp tiếp theo và nhận…"
click at [940, 531] on font "Chuyển đổi số đã thay đổi cơ bản cách thức học tập, giao tiếp tiếp theo và nhận…" at bounding box center [784, 531] width 702 height 112
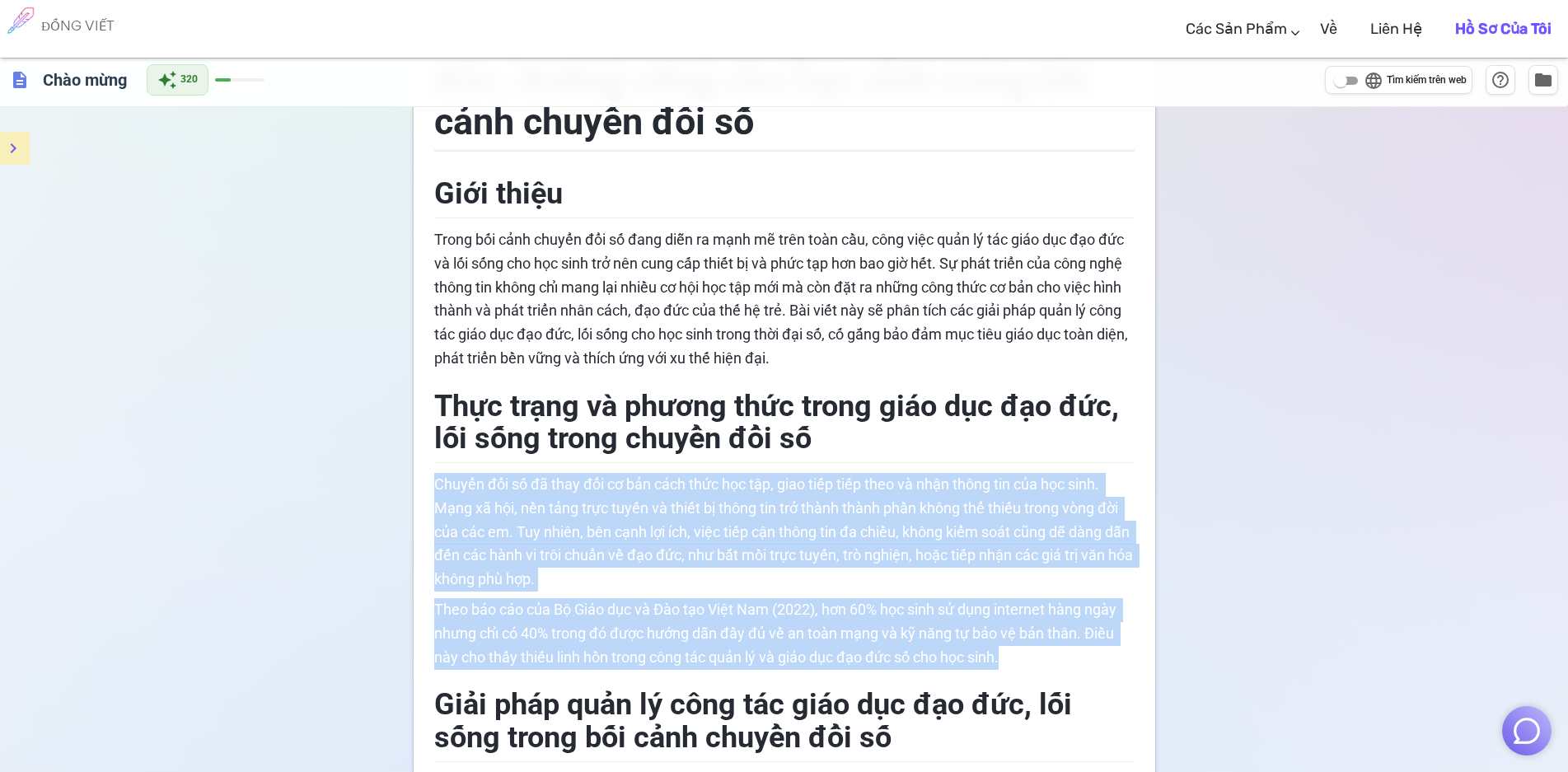
scroll to position [659, 0]
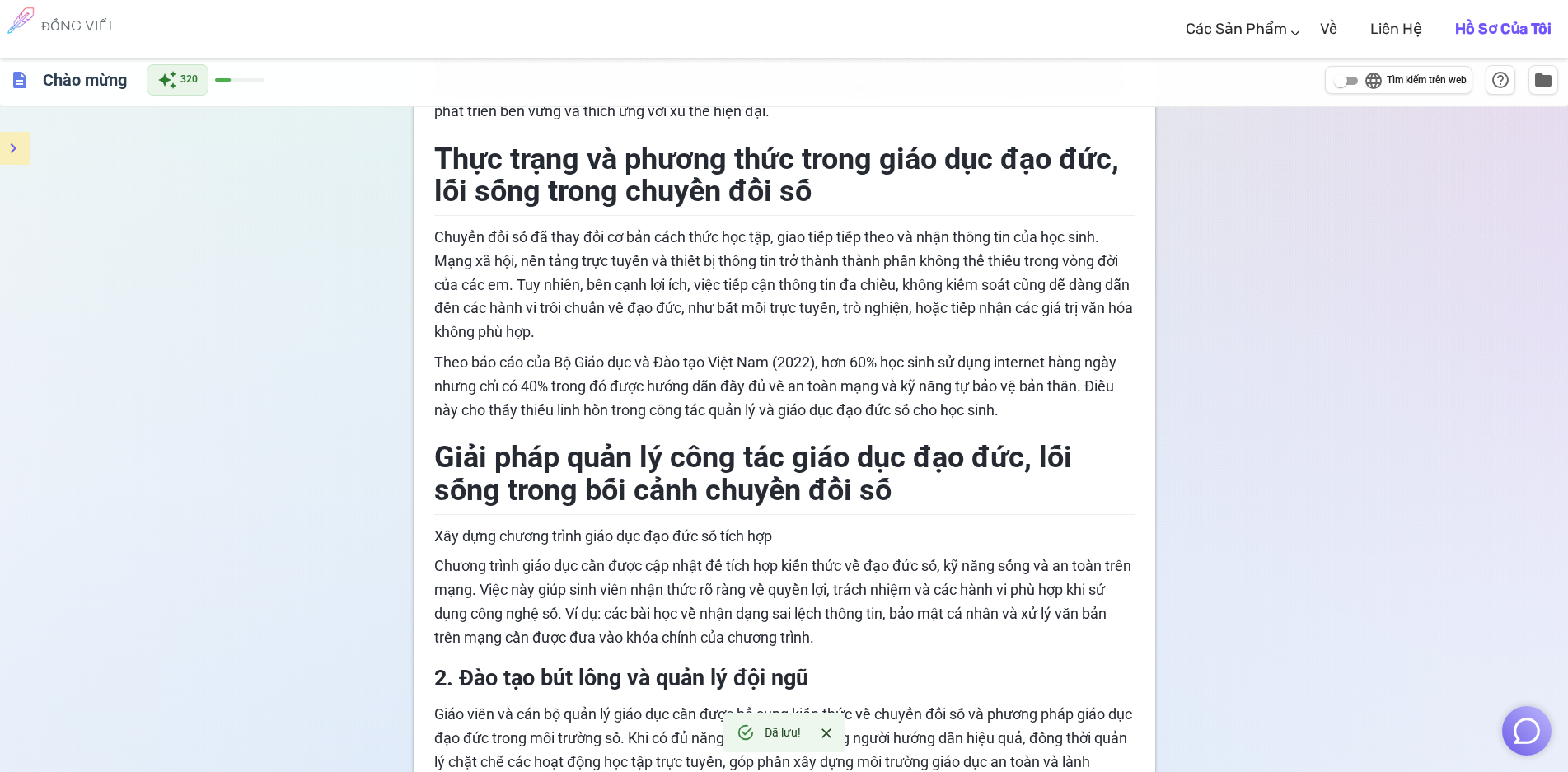
click at [714, 349] on div "Giải pháp quản lý công tác giáo dục đạo đức, đường sống cho học sinh trong bối …" at bounding box center [784, 519] width 700 height 1526
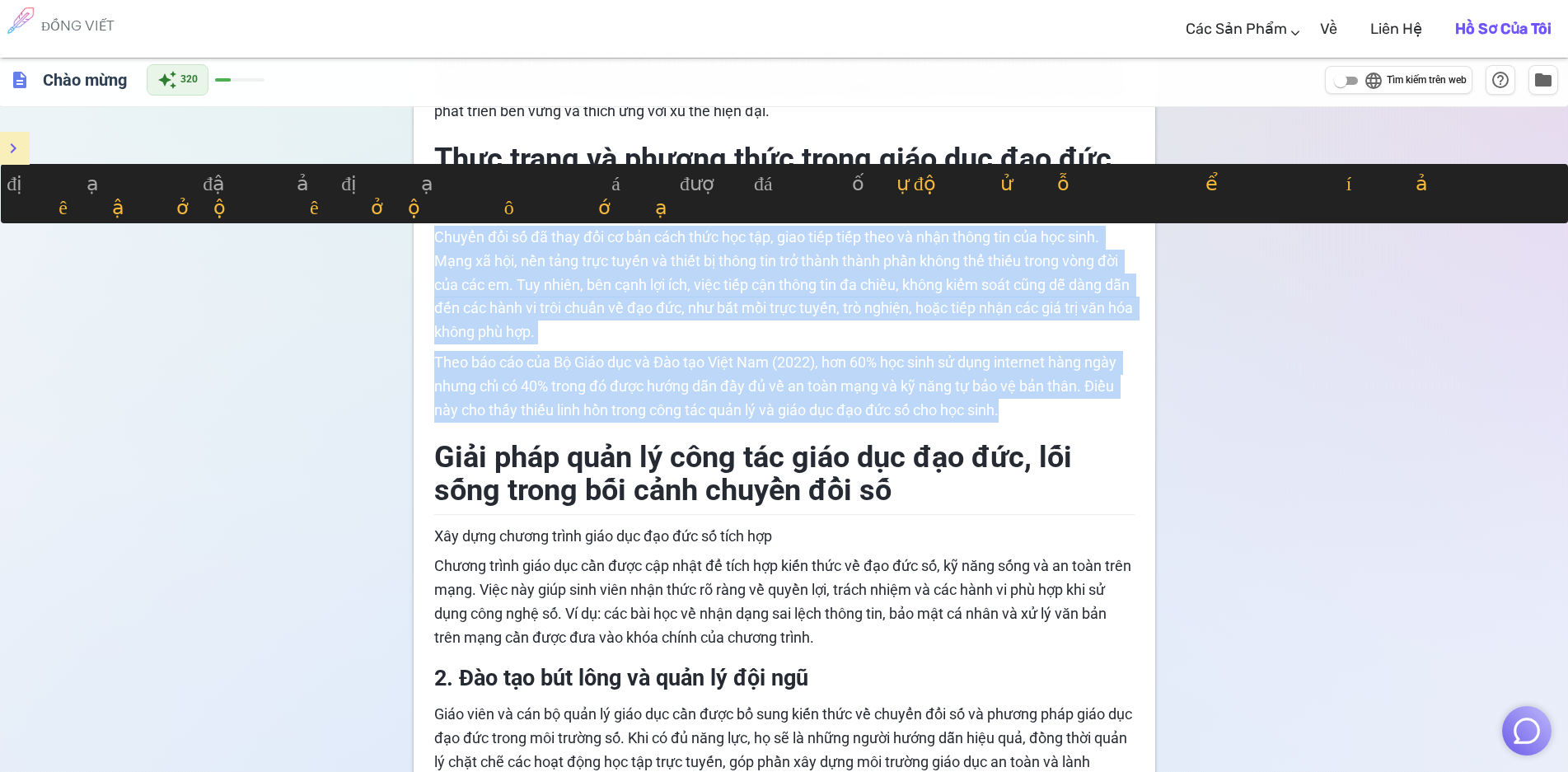
drag, startPoint x: 436, startPoint y: 239, endPoint x: 1015, endPoint y: 420, distance: 606.6
click at [1015, 420] on div "Giải pháp quản lý công tác giáo dục đạo đức, đường sống cho học sinh trong bối …" at bounding box center [784, 519] width 700 height 1526
copy div "Chuyển đổi số đã thay đổi cơ bản cách thức học tập, giao tiếp tiếp theo và nhận…"
click at [642, 354] on font "Theo báo cáo của Bộ Giáo dục và Đào tạo Việt Nam (2022), hơn 60% học sinh sử dụ…" at bounding box center [776, 386] width 686 height 65
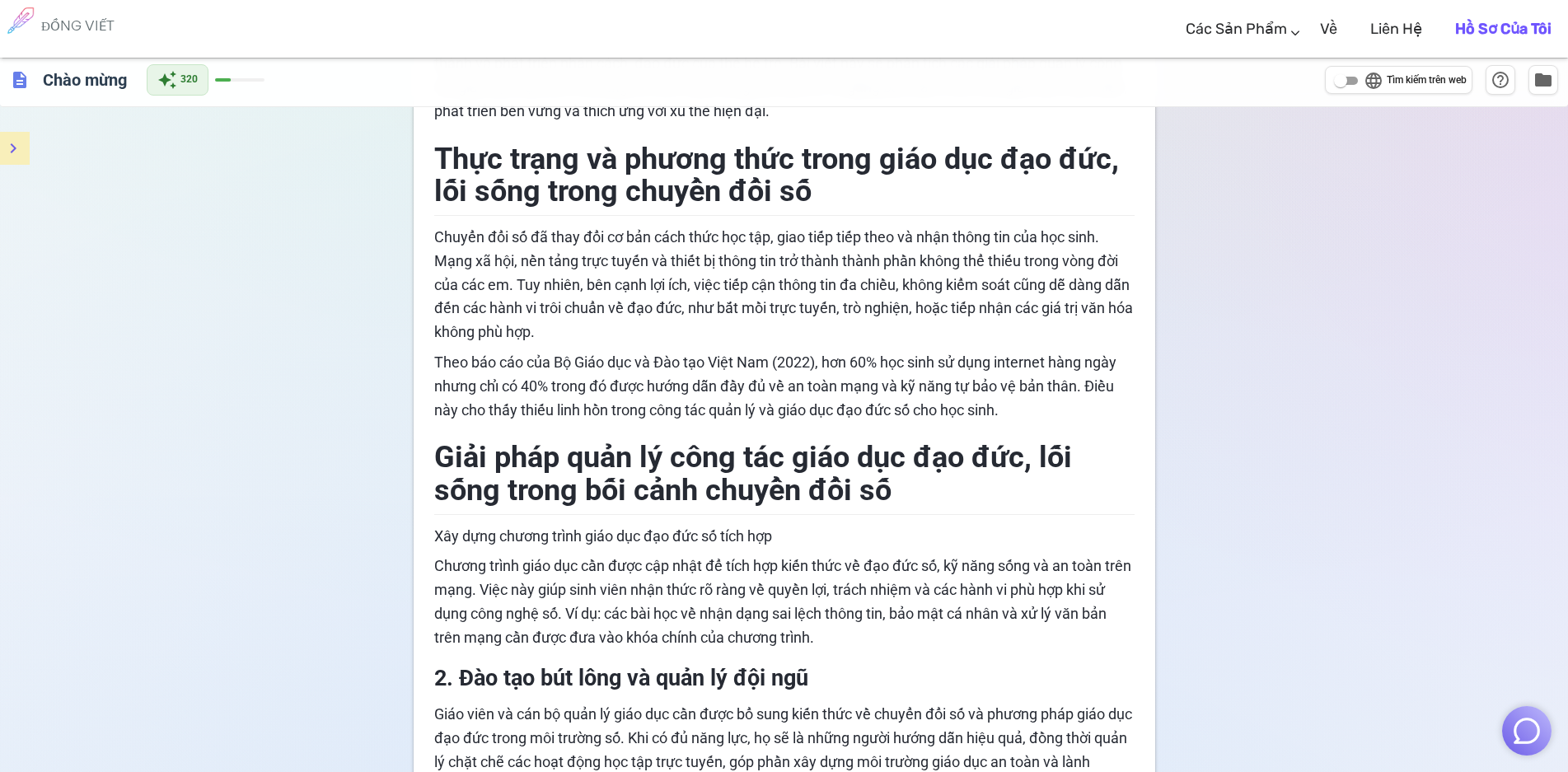
scroll to position [247, 0]
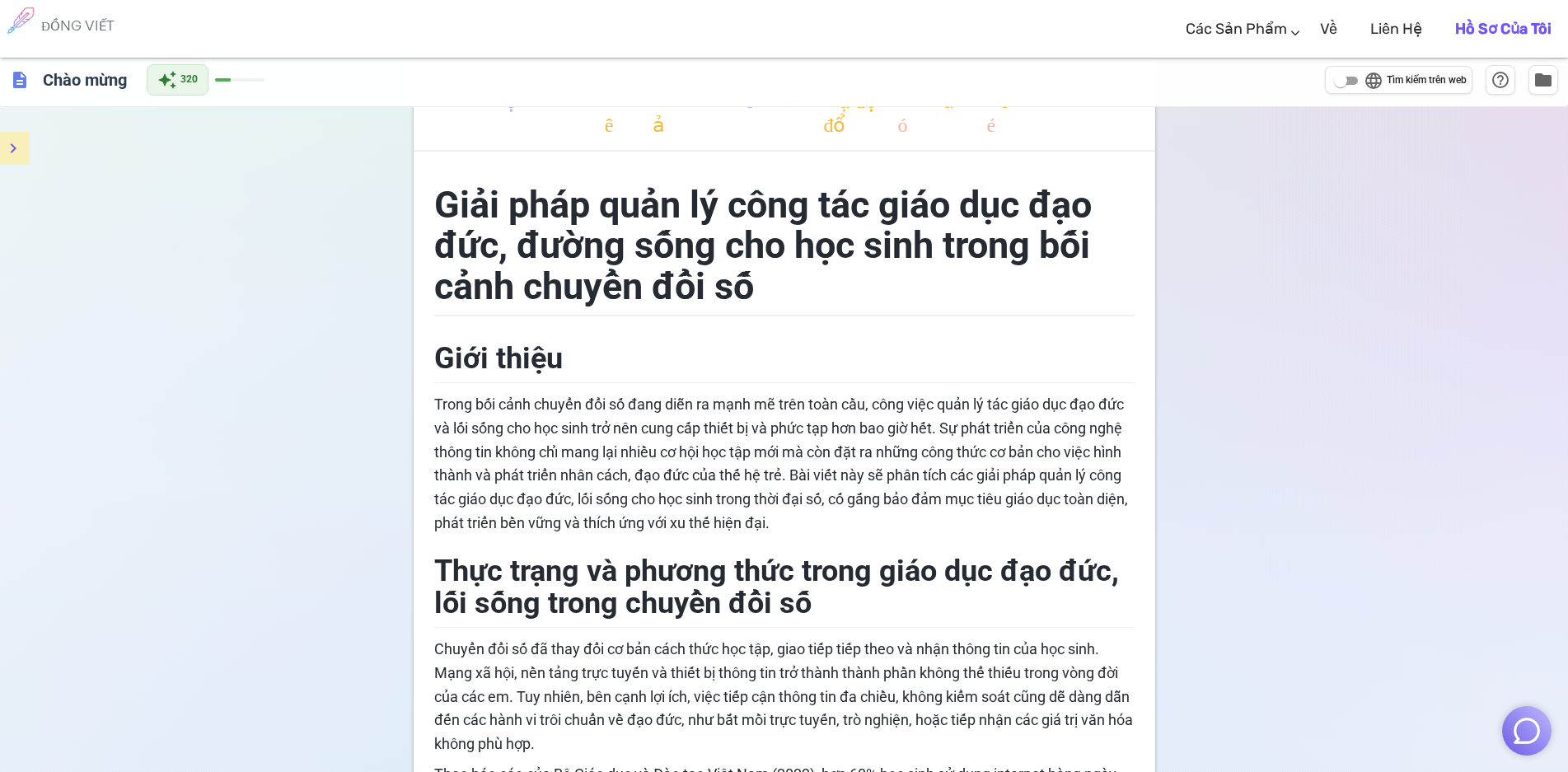
click at [1502, 22] on font "Hồ sơ của tôi" at bounding box center [1503, 29] width 96 height 18
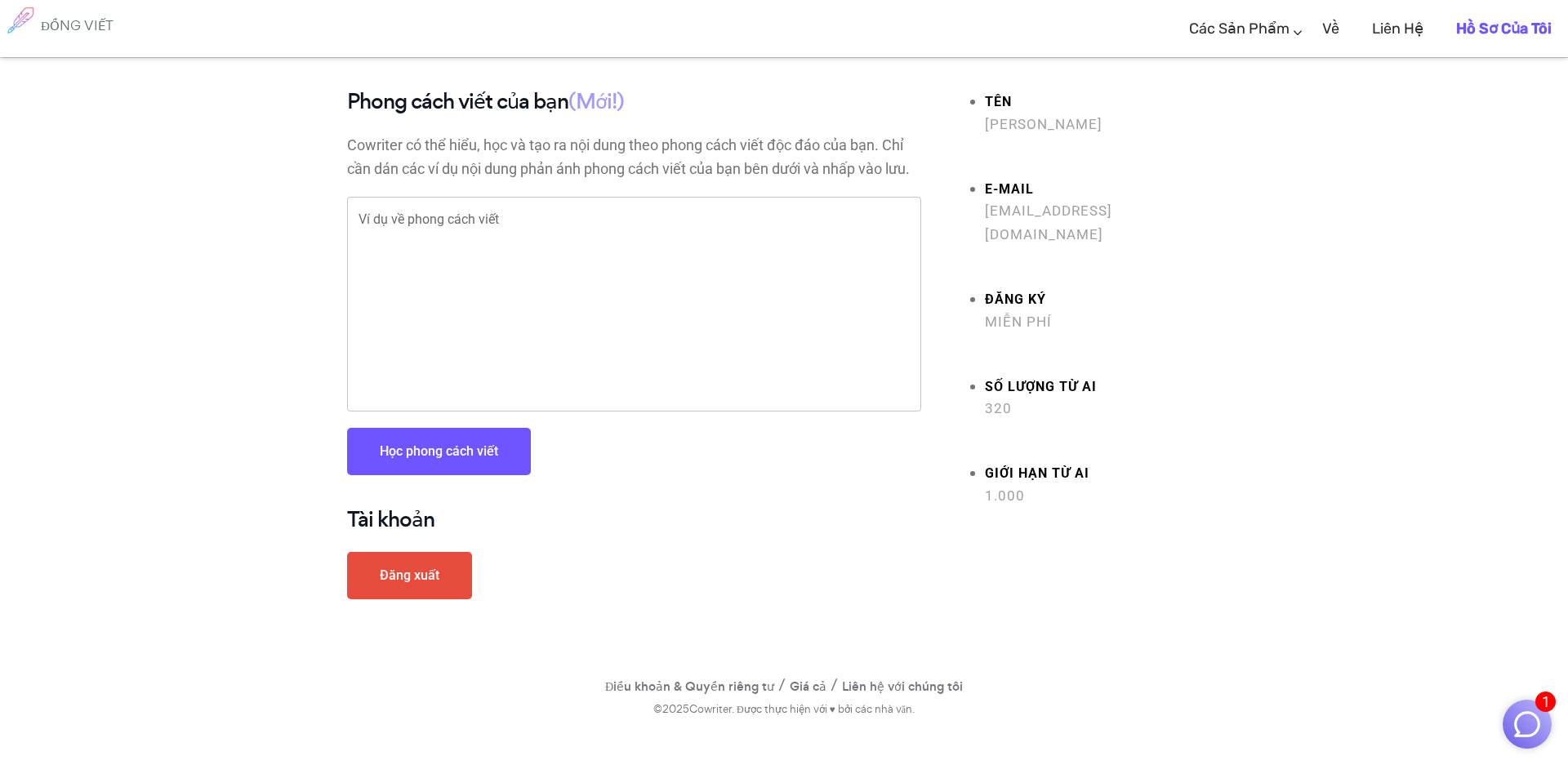
click at [421, 585] on link "Đăng xuất" at bounding box center [410, 576] width 125 height 48
